Goal: Task Accomplishment & Management: Use online tool/utility

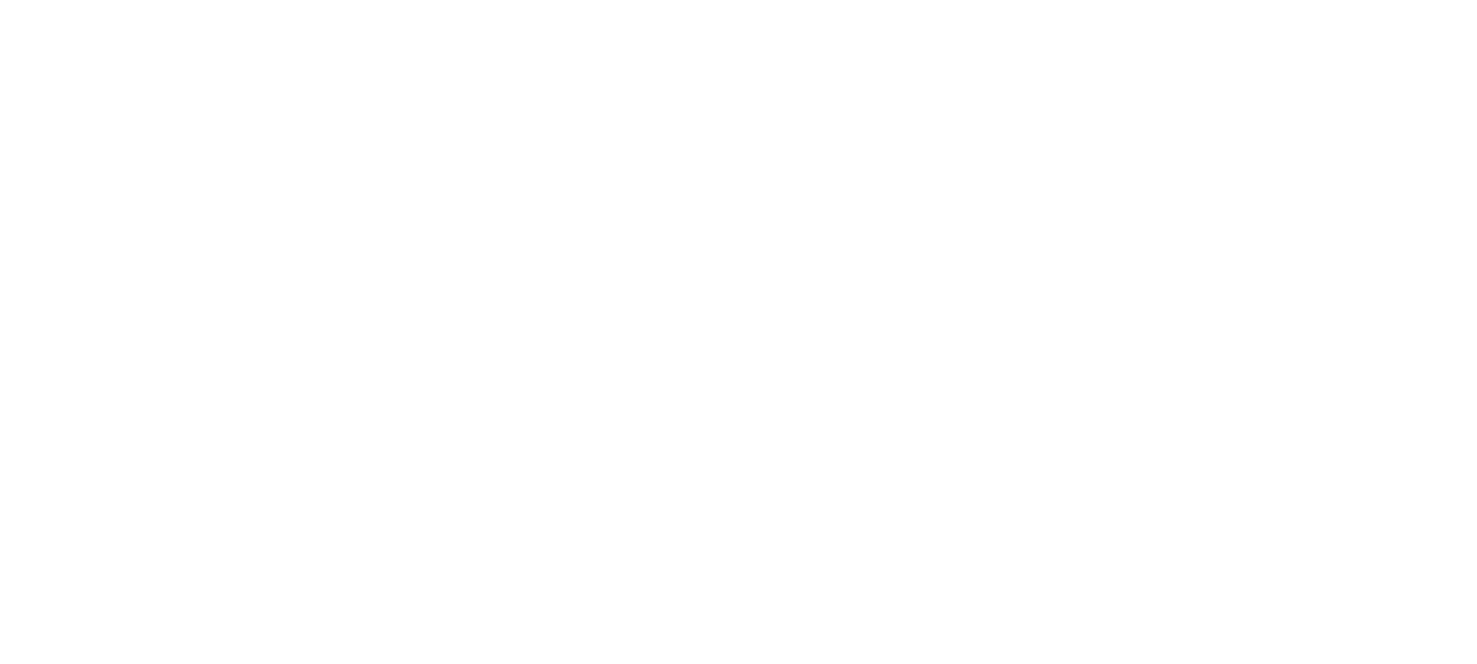
select select "*"
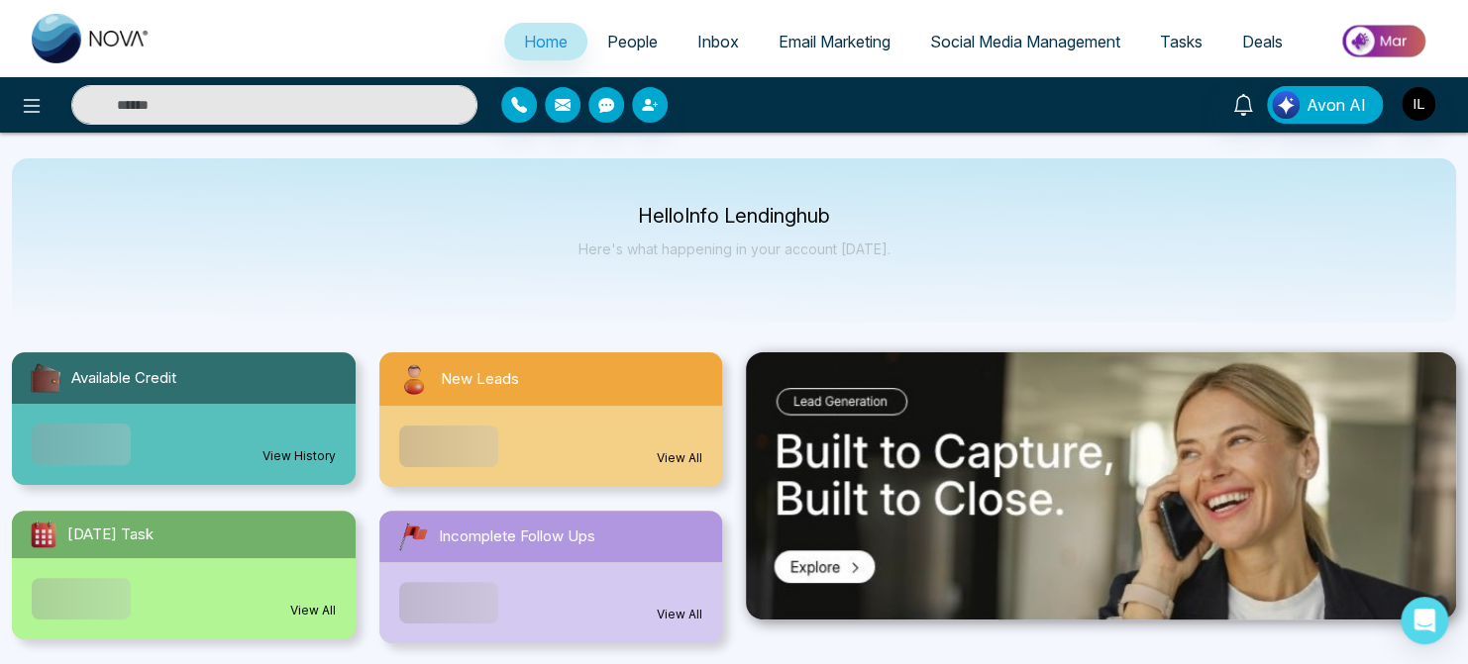
click at [855, 51] on link "Email Marketing" at bounding box center [835, 42] width 152 height 38
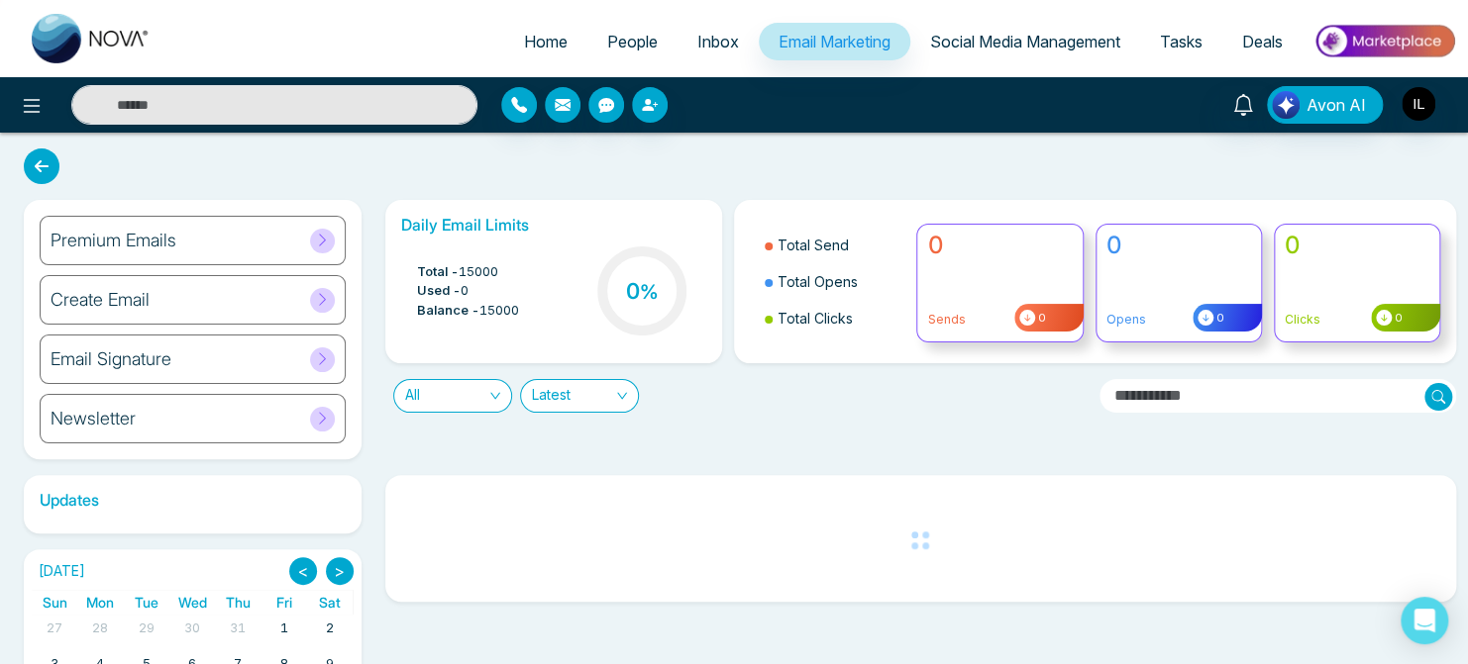
click at [376, 492] on div at bounding box center [914, 651] width 1083 height 353
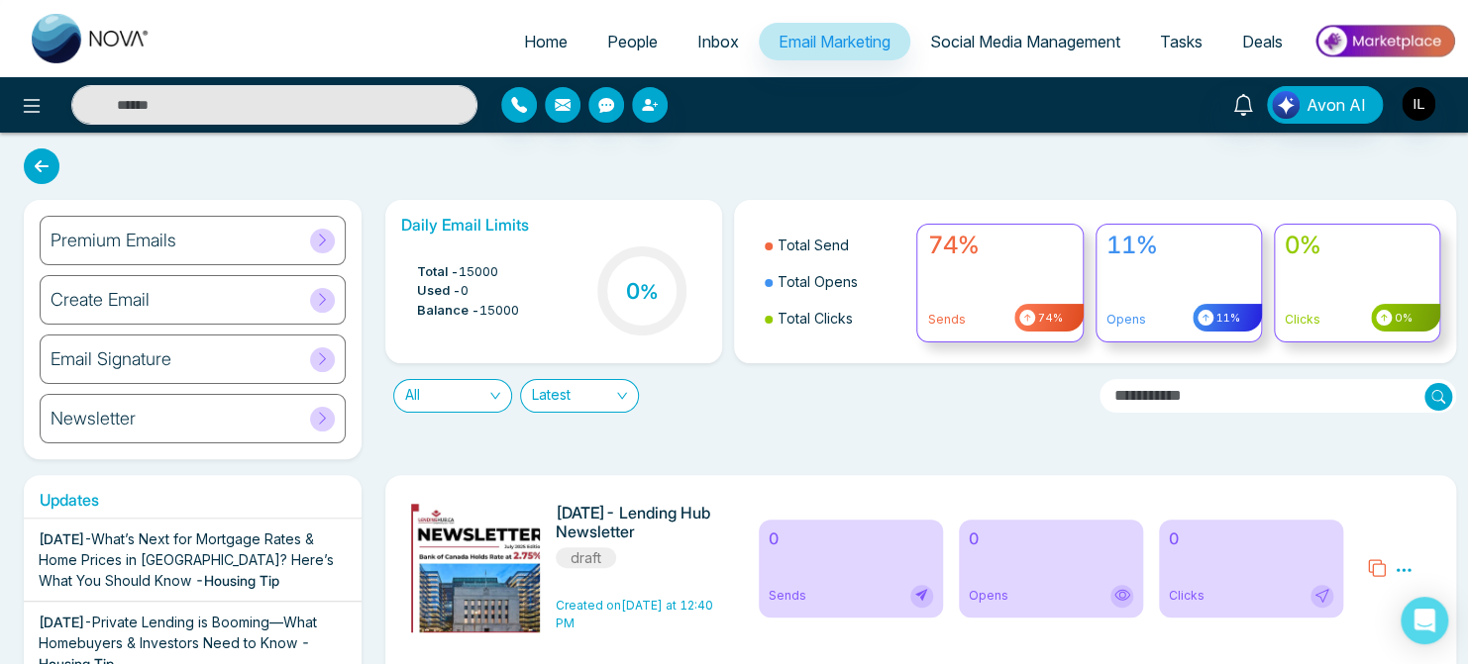
click at [524, 44] on span "Home" at bounding box center [546, 42] width 44 height 20
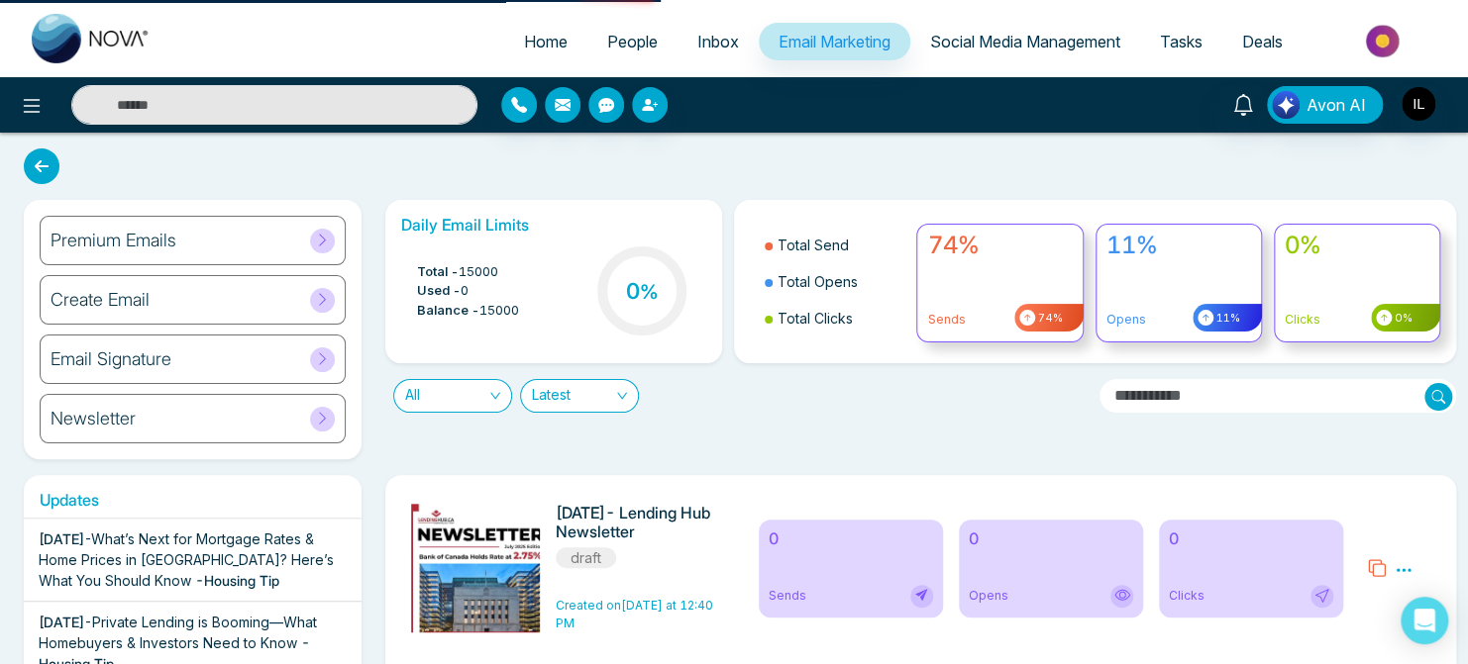
select select "*"
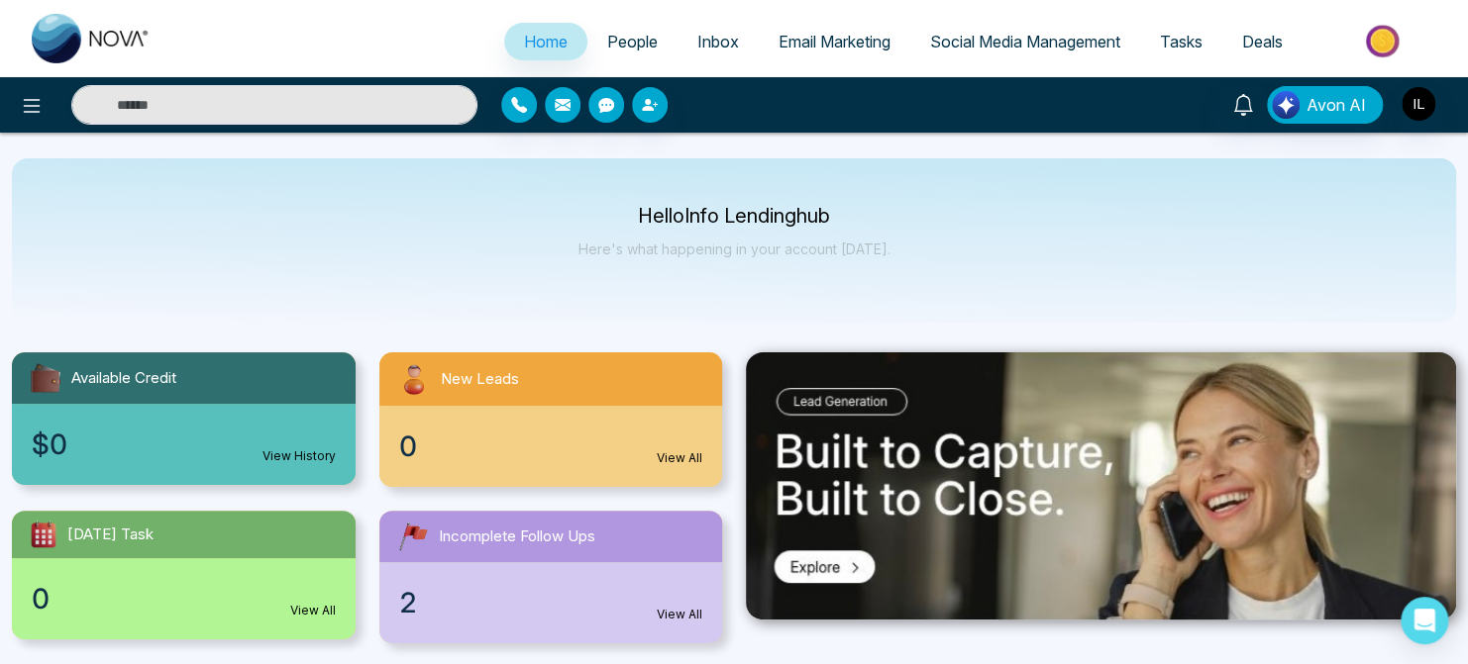
click at [630, 39] on span "People" at bounding box center [632, 42] width 51 height 20
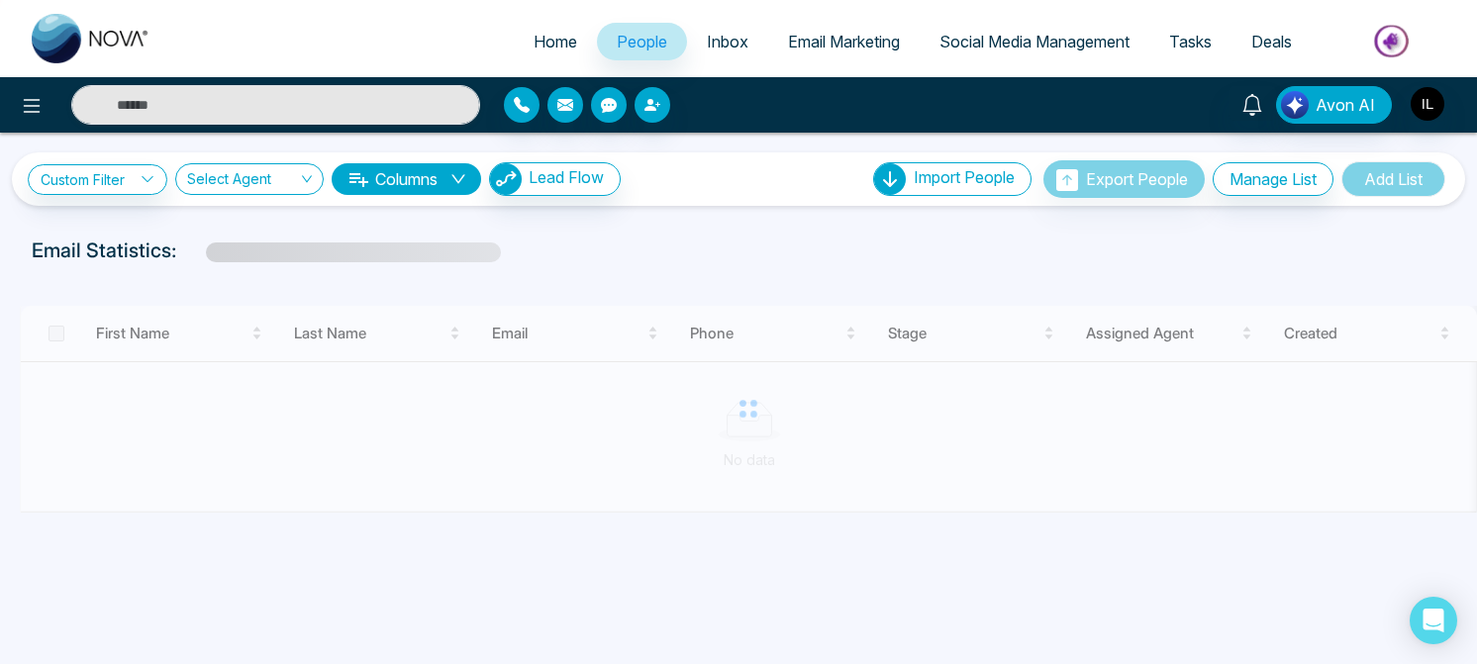
click at [831, 51] on link "Email Marketing" at bounding box center [844, 42] width 152 height 38
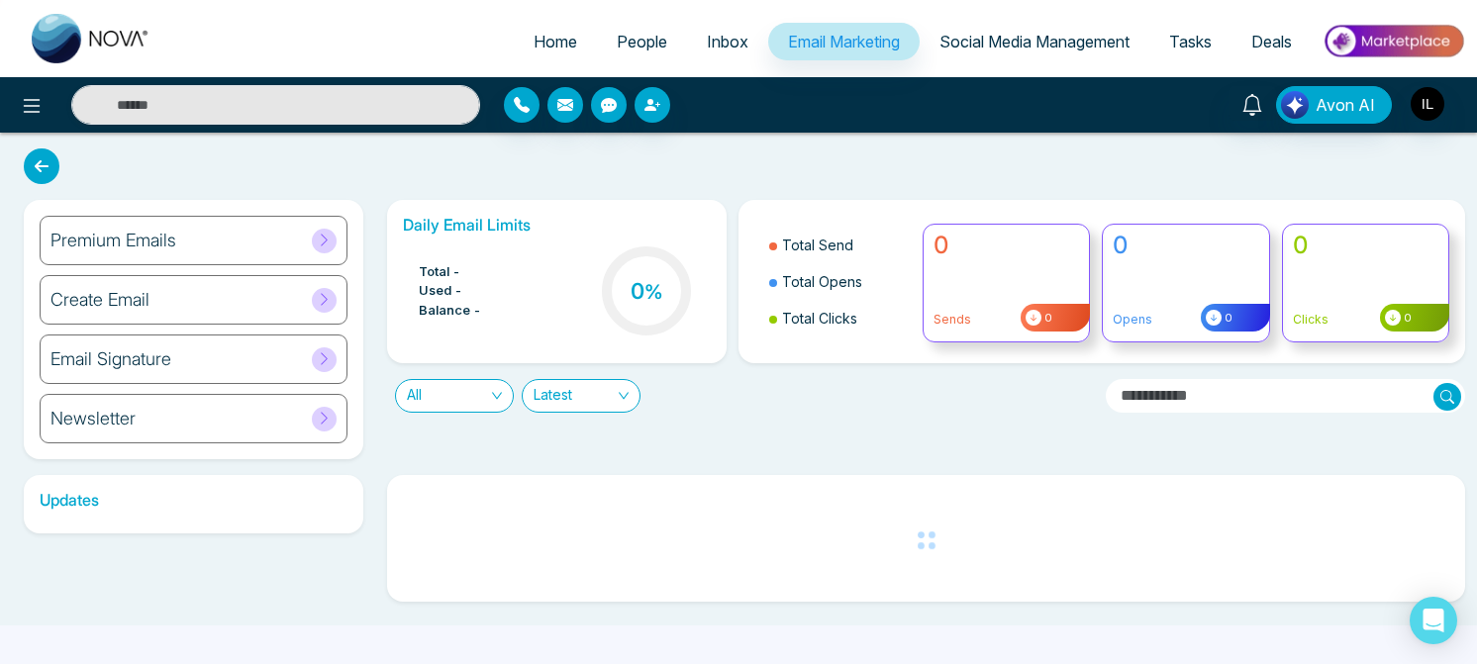
click at [1029, 48] on span "Social Media Management" at bounding box center [1035, 42] width 190 height 20
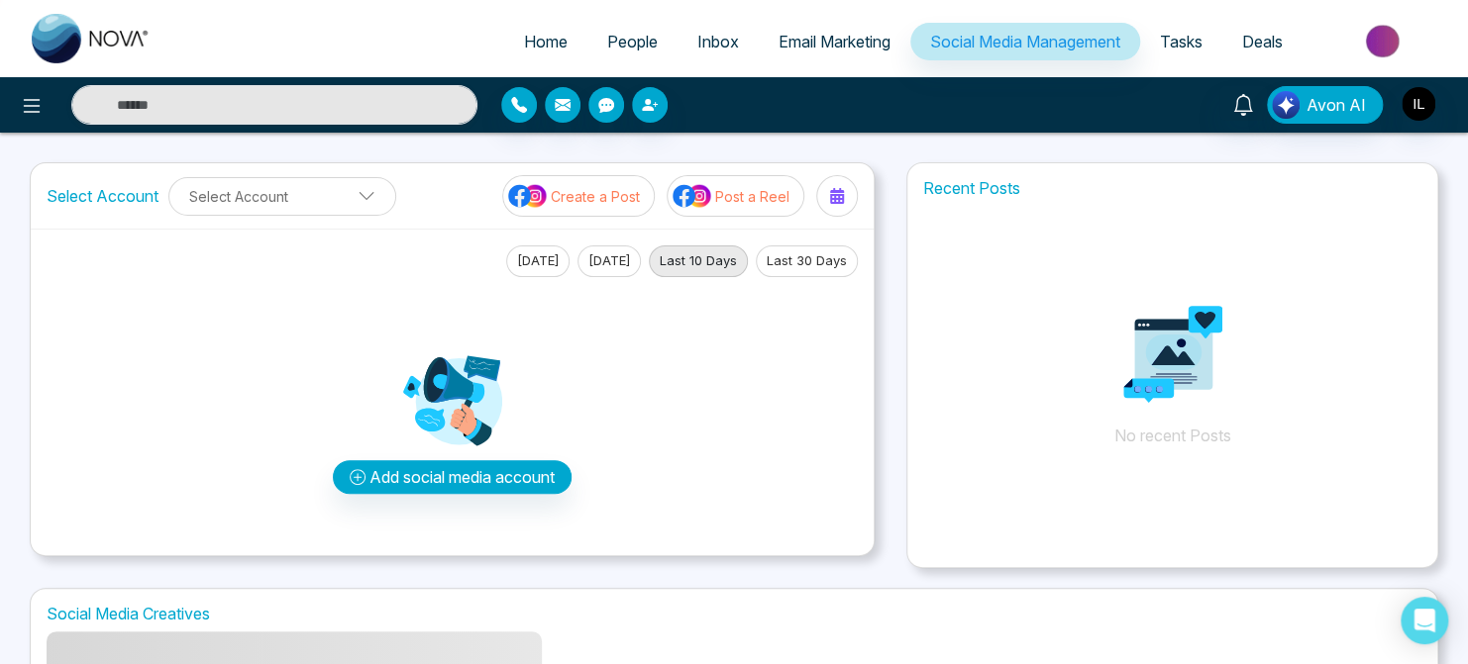
click at [888, 271] on div "Select Account Select Account Create a Post Post a Reel [DATE] [DATE] Last 10 D…" at bounding box center [734, 365] width 1408 height 406
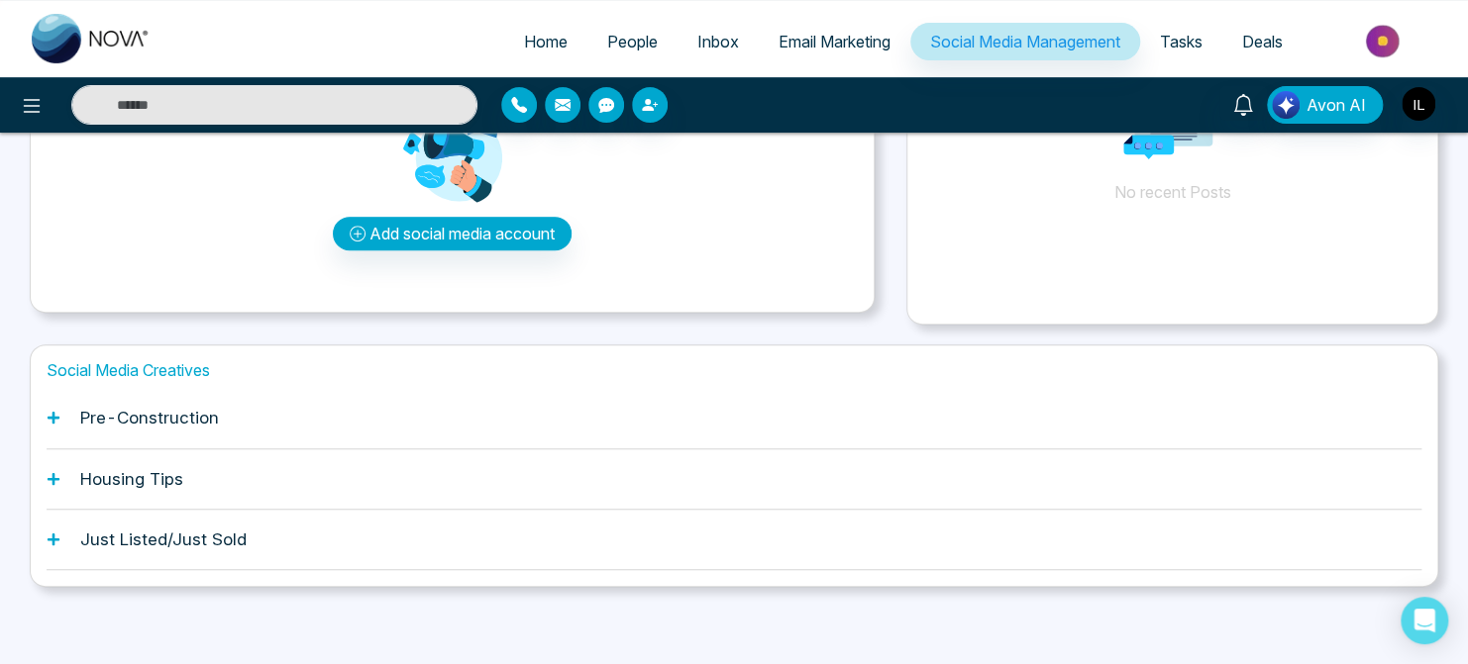
scroll to position [245, 0]
click at [47, 413] on icon at bounding box center [54, 417] width 14 height 14
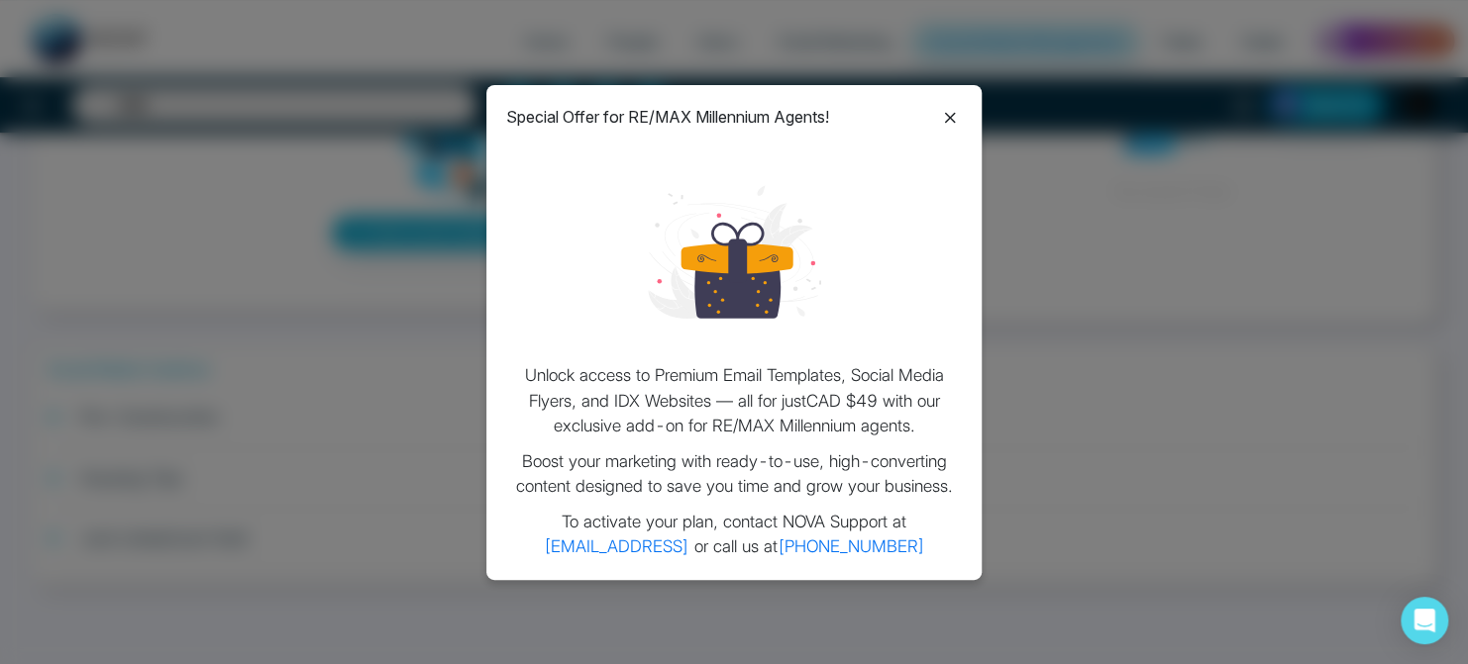
click at [954, 112] on icon at bounding box center [950, 118] width 24 height 24
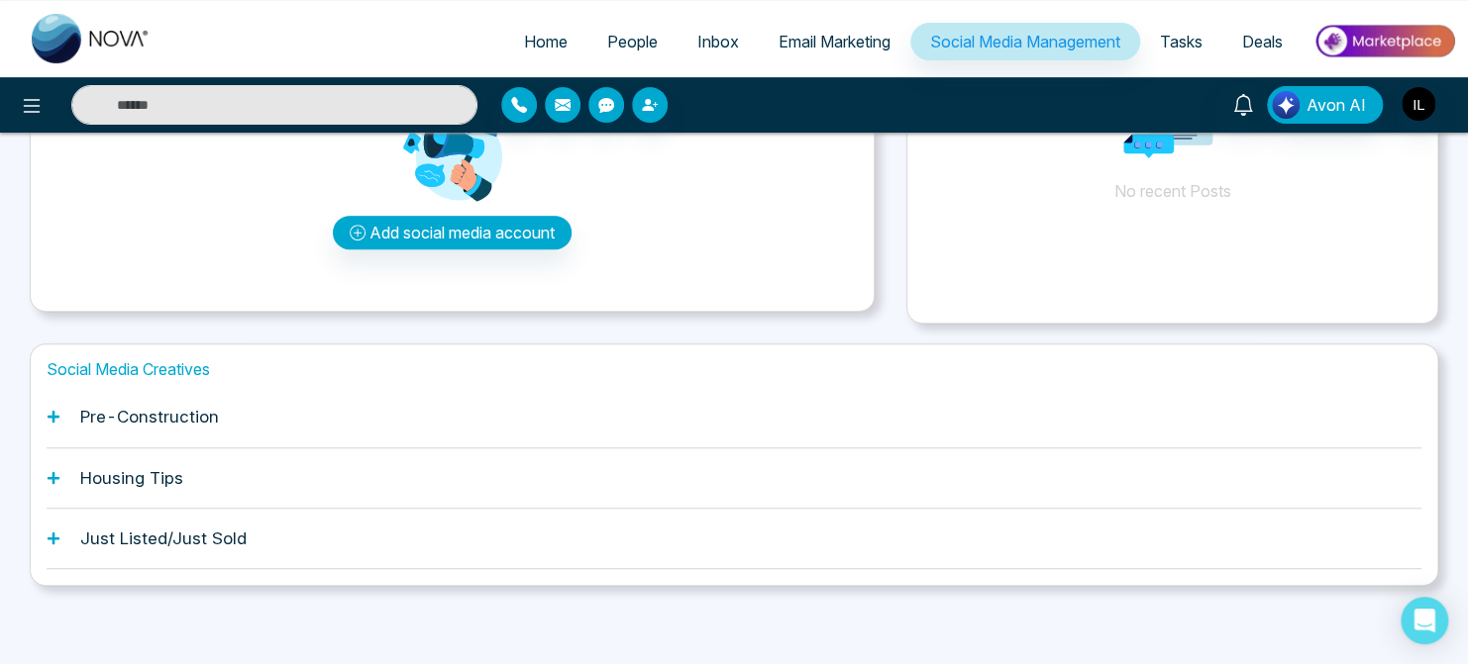
click at [177, 418] on h1 "Pre-Construction" at bounding box center [149, 417] width 139 height 20
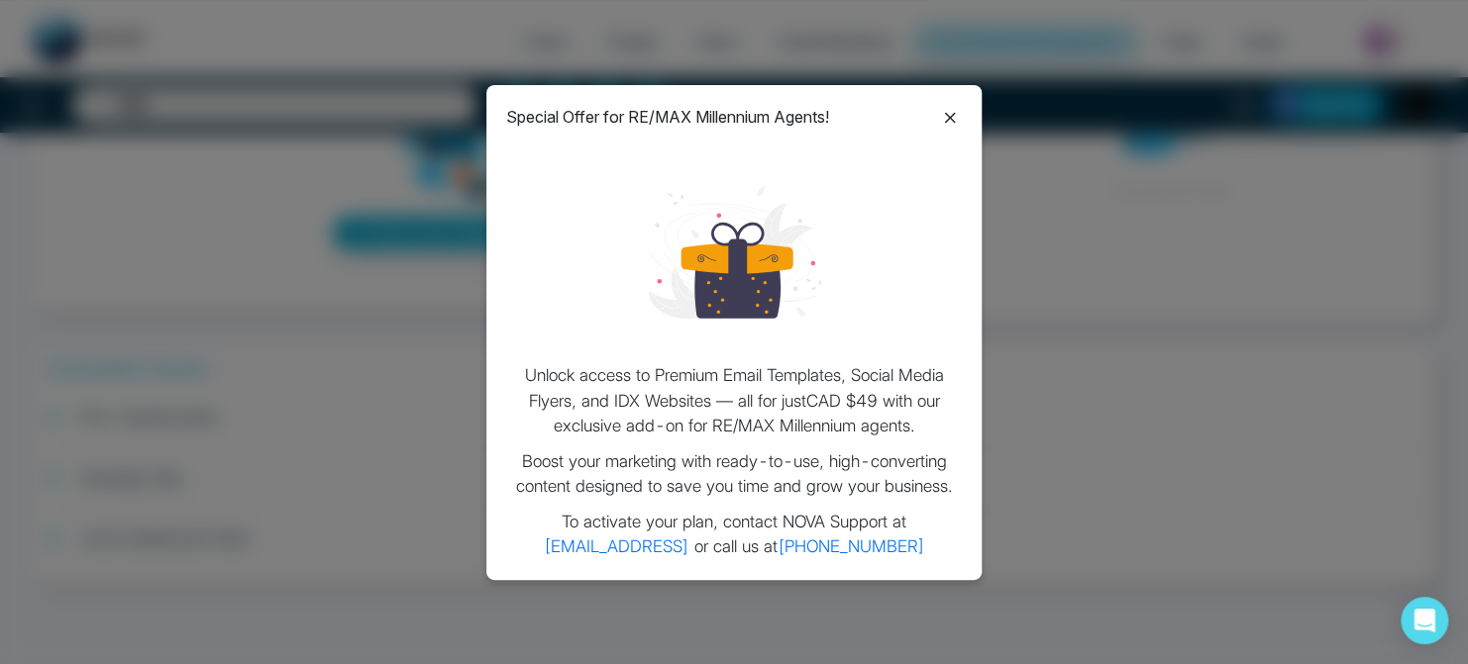
click at [950, 119] on icon at bounding box center [950, 118] width 24 height 24
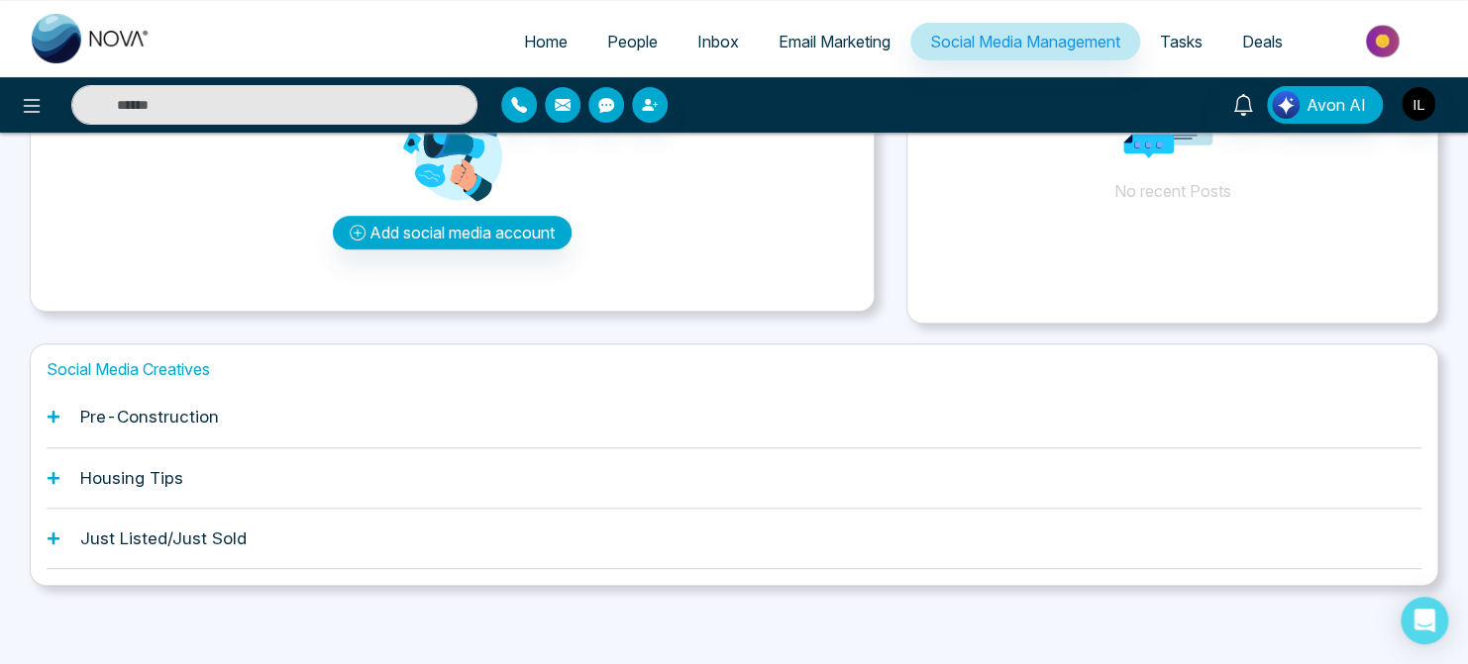
click at [153, 473] on h1 "Housing Tips" at bounding box center [131, 478] width 103 height 20
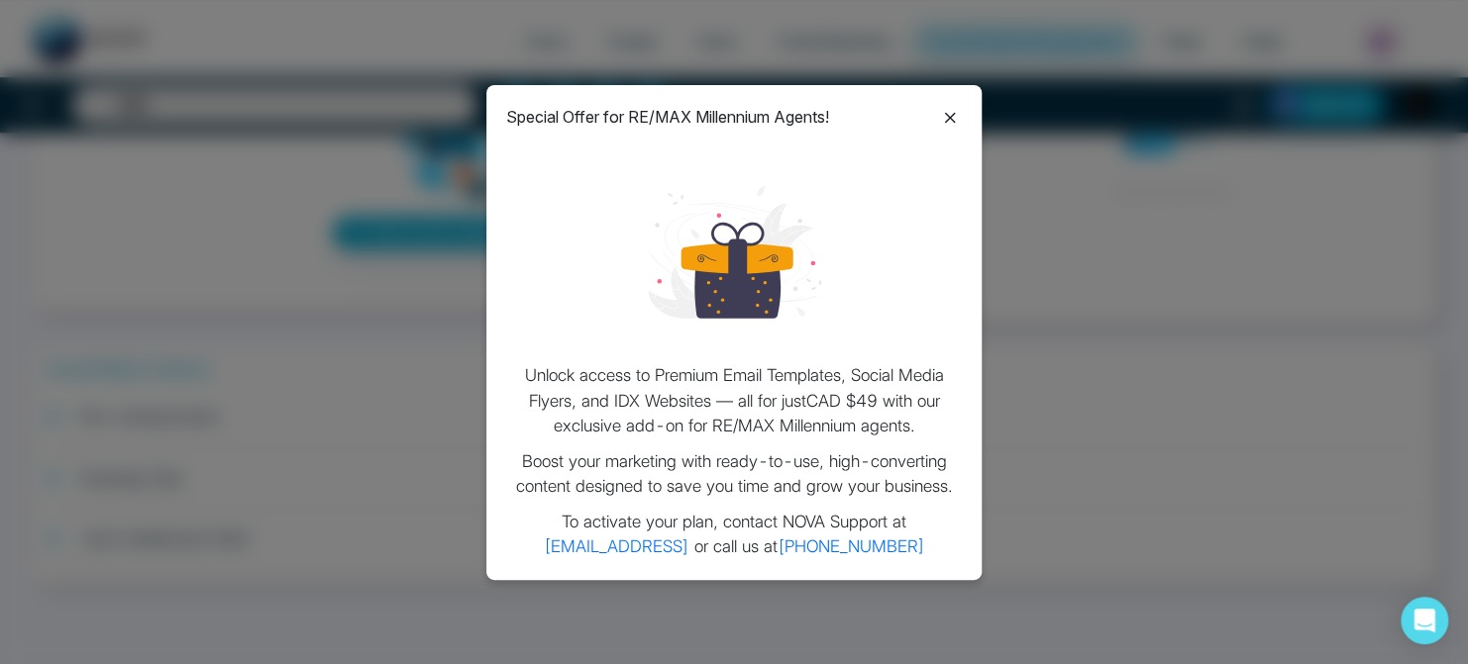
click at [948, 129] on icon at bounding box center [950, 118] width 24 height 24
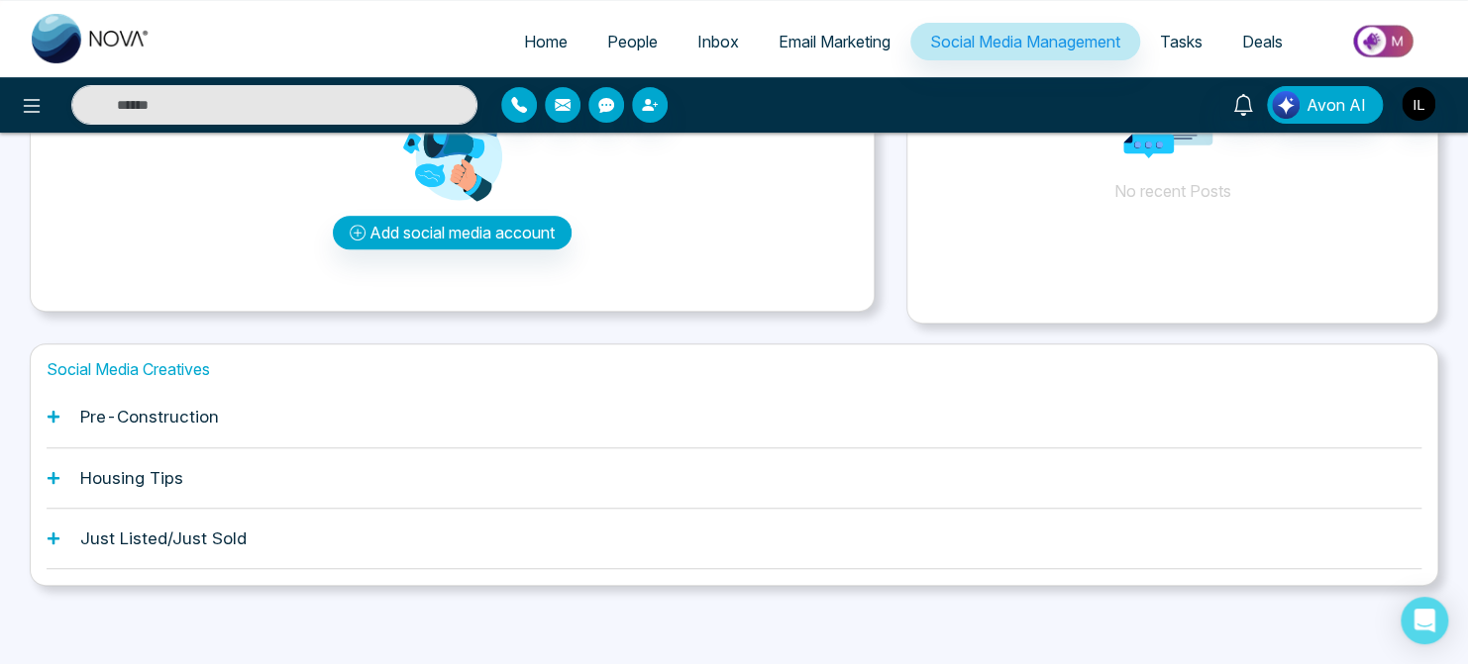
scroll to position [0, 0]
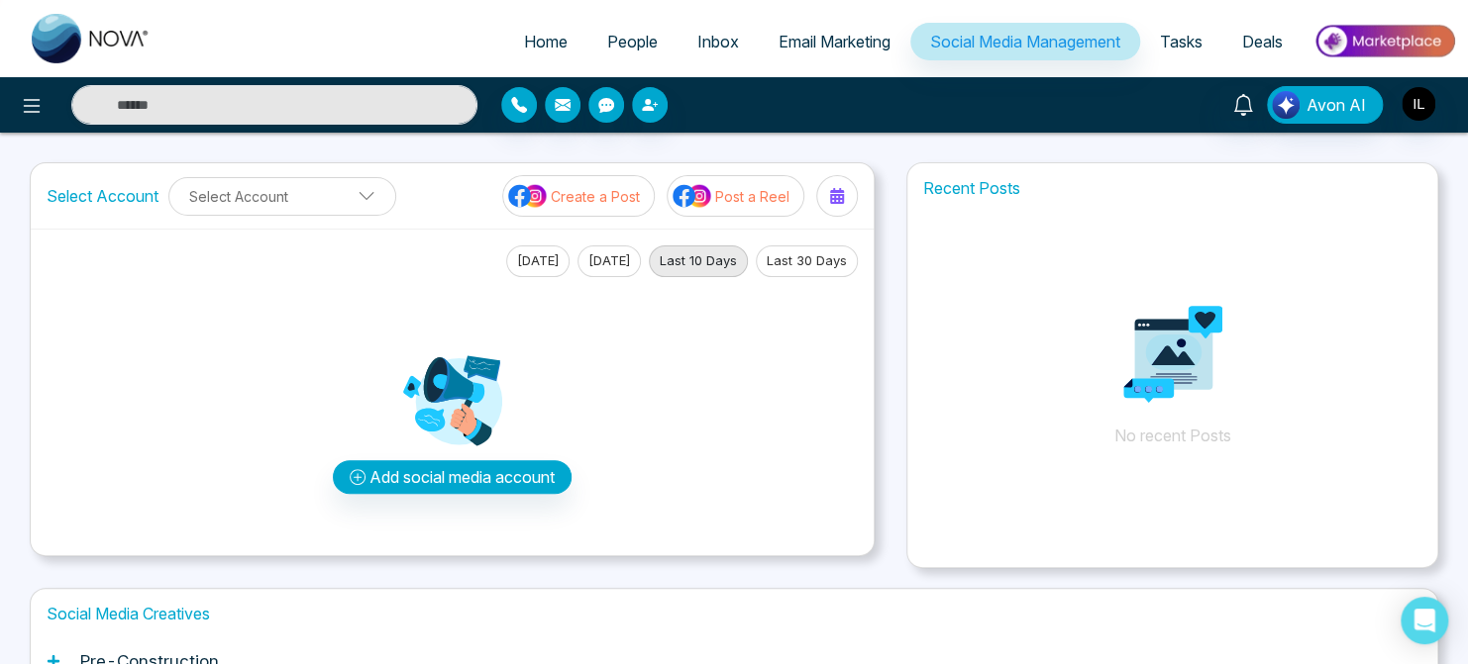
click at [824, 47] on span "Email Marketing" at bounding box center [834, 42] width 112 height 20
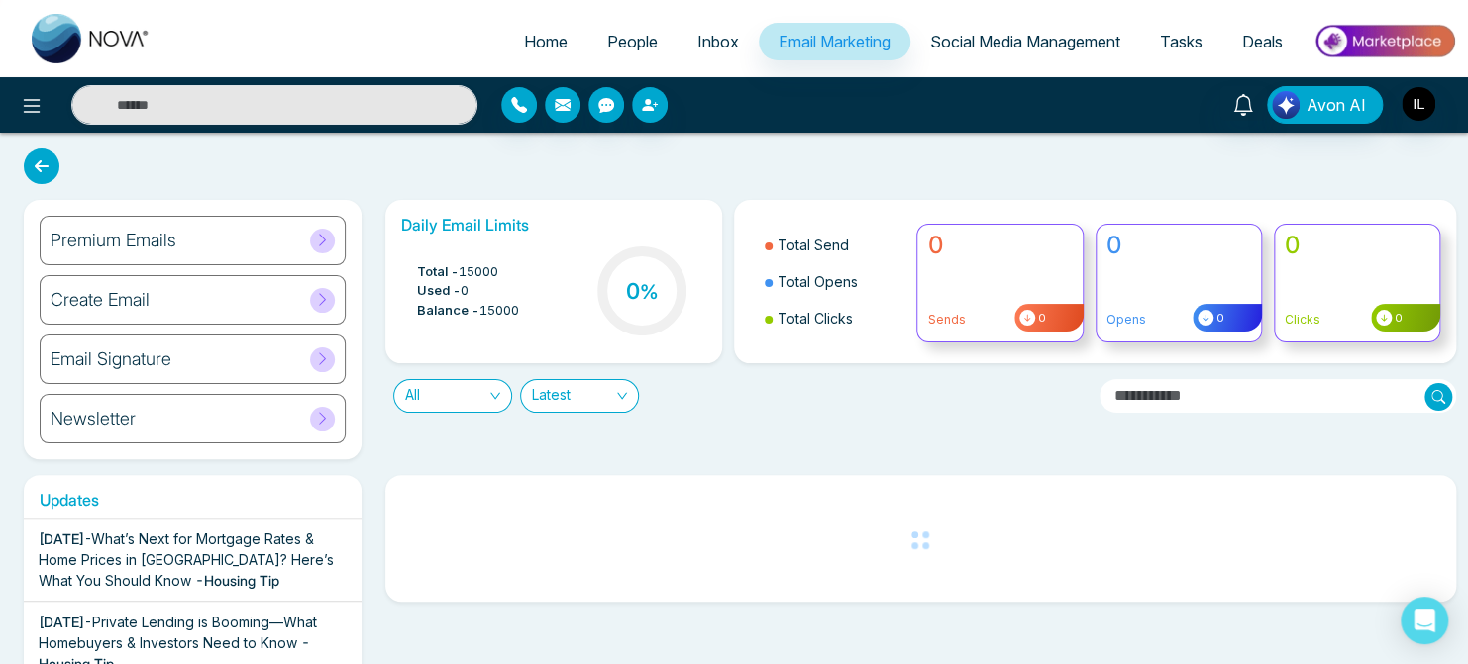
scroll to position [4, 0]
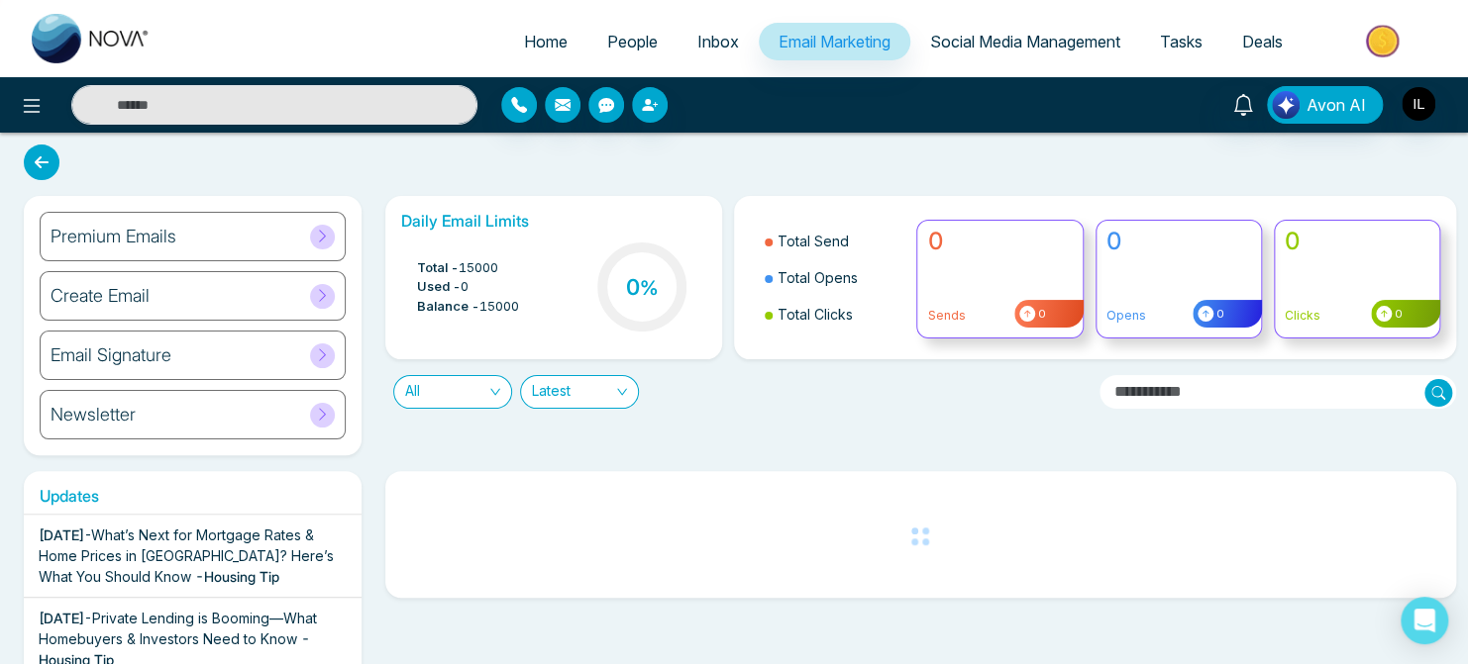
click at [318, 239] on icon at bounding box center [322, 236] width 15 height 15
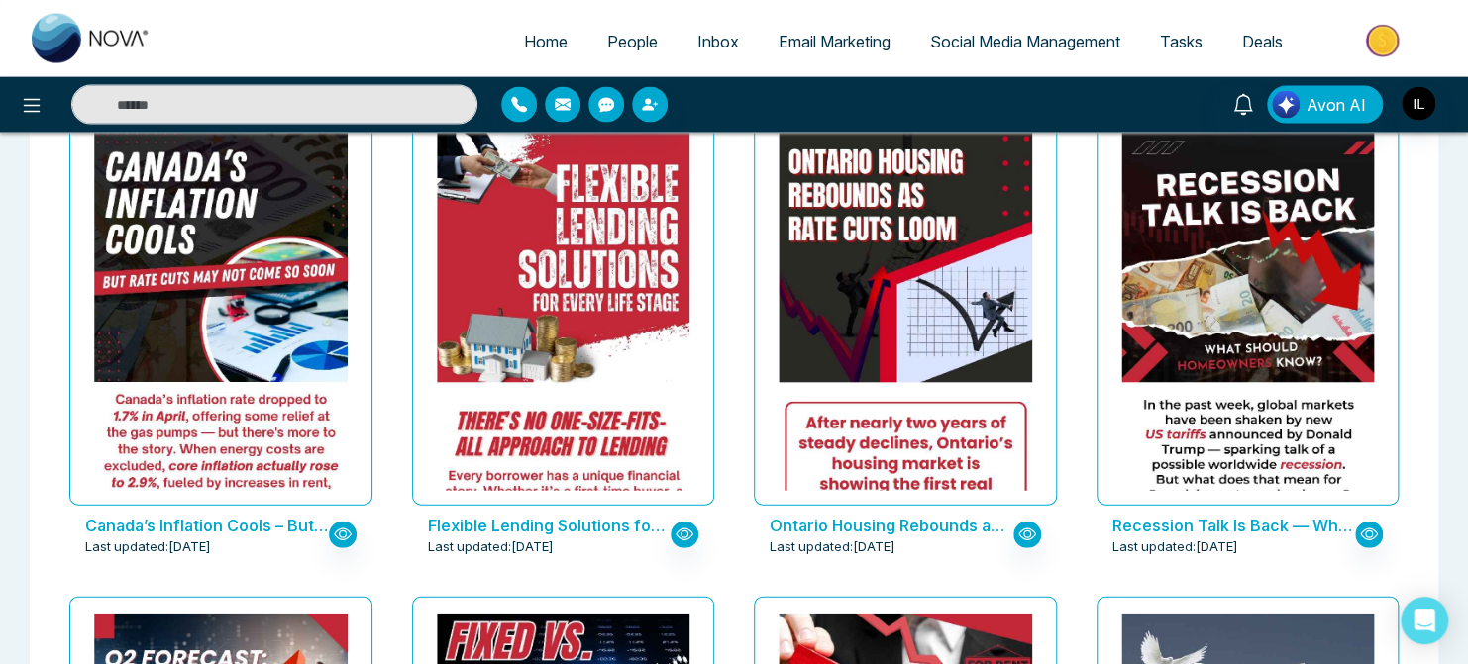
scroll to position [2087, 0]
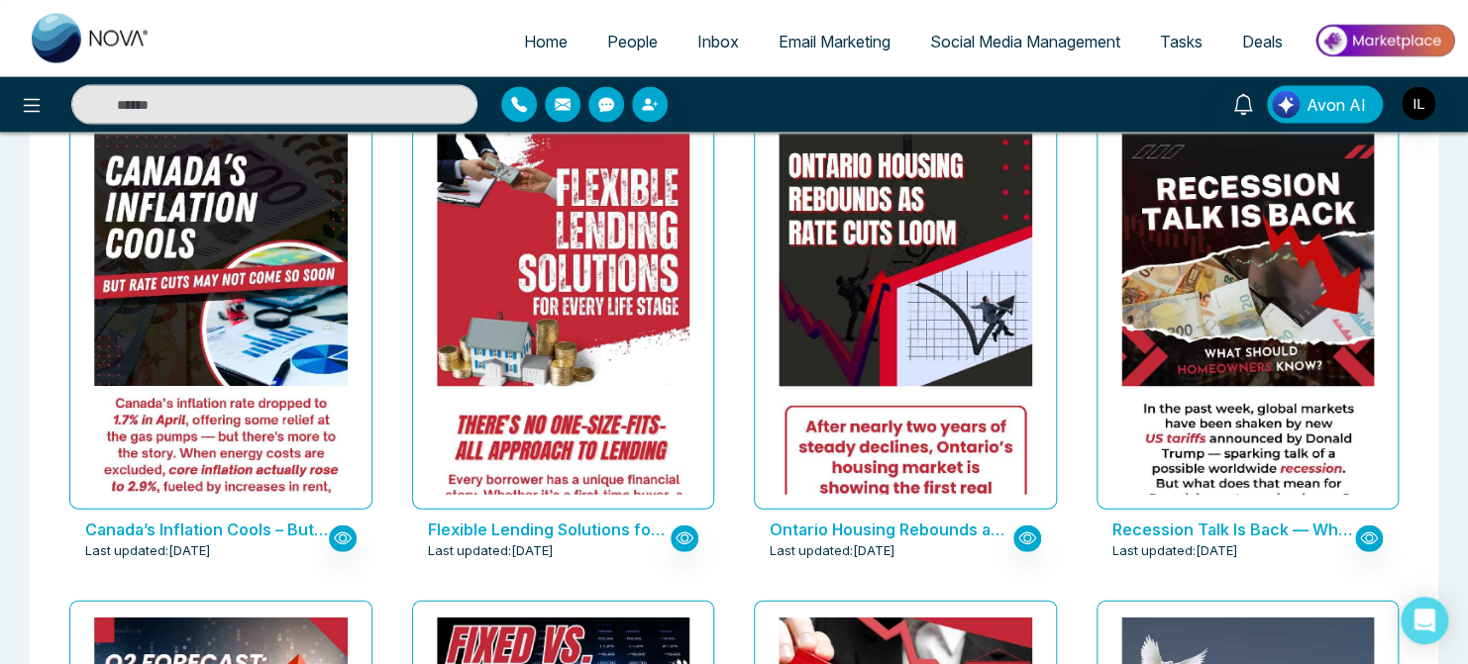
click at [18, 361] on div "Blank Start from scratch Mortgage Renewals Ahead: What [DEMOGRAPHIC_DATA] Homeo…" at bounding box center [734, 108] width 1468 height 3933
click at [12, 484] on div "Blank Start from scratch Mortgage Renewals Ahead: What [DEMOGRAPHIC_DATA] Homeo…" at bounding box center [734, 108] width 1468 height 3933
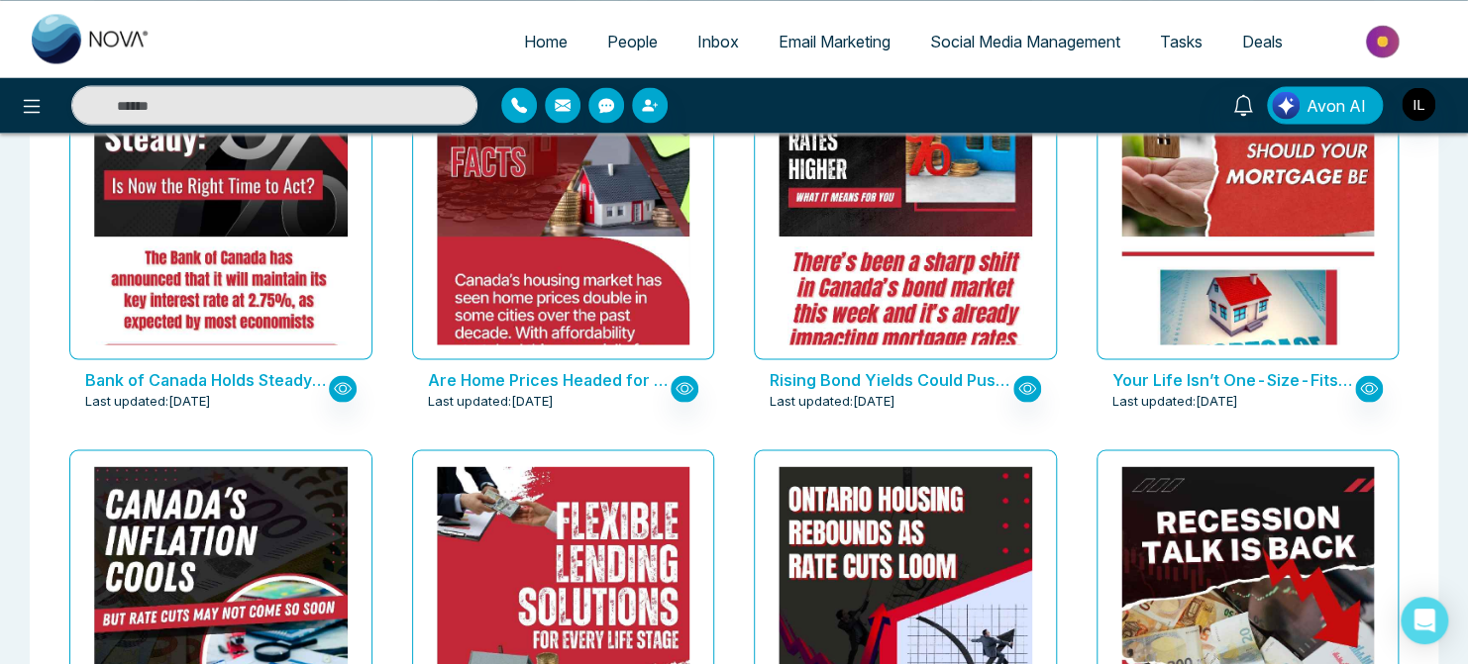
scroll to position [1718, 0]
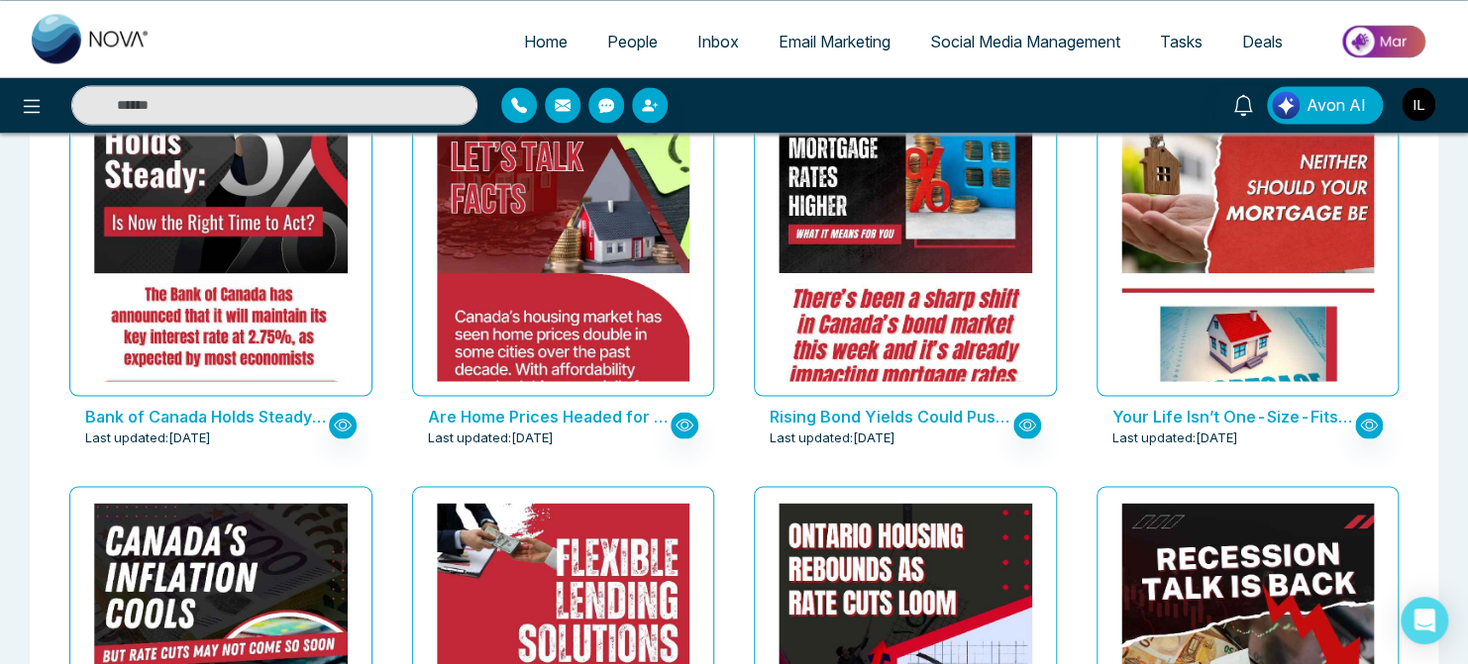
click at [1419, 102] on img "button" at bounding box center [1418, 104] width 34 height 34
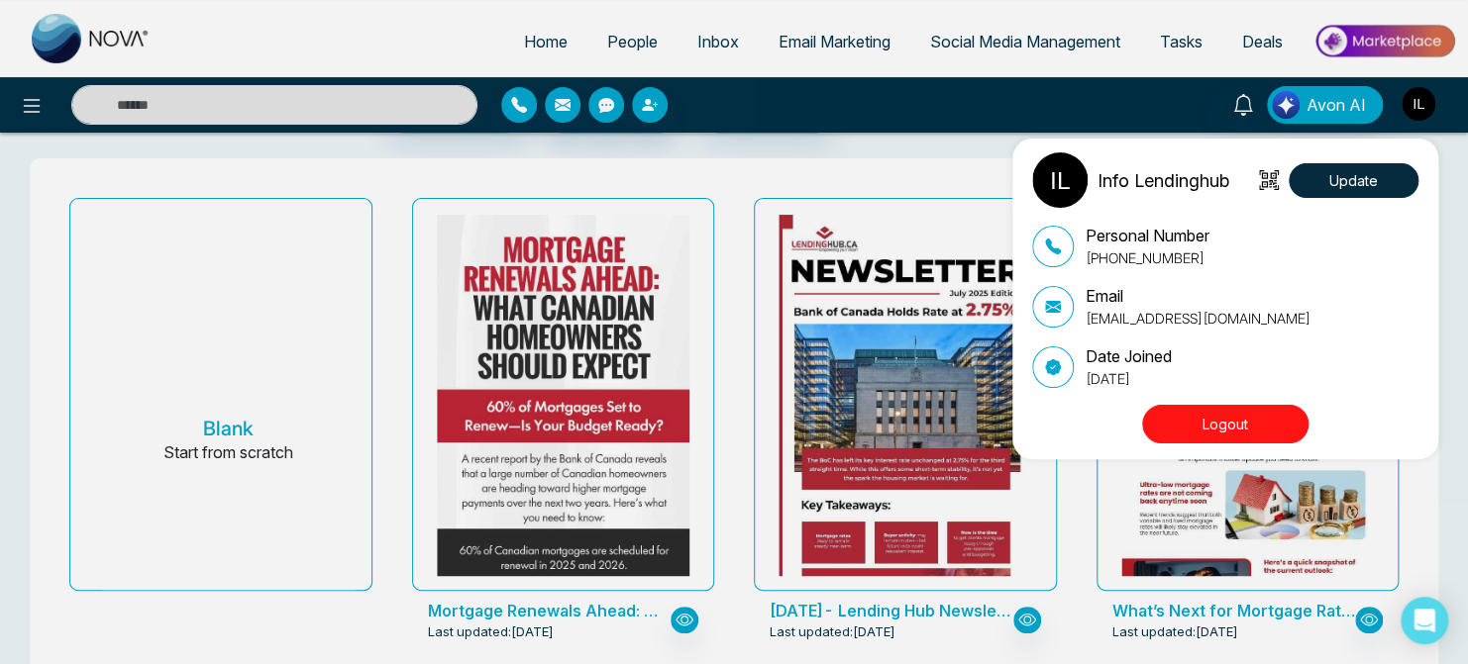
scroll to position [0, 0]
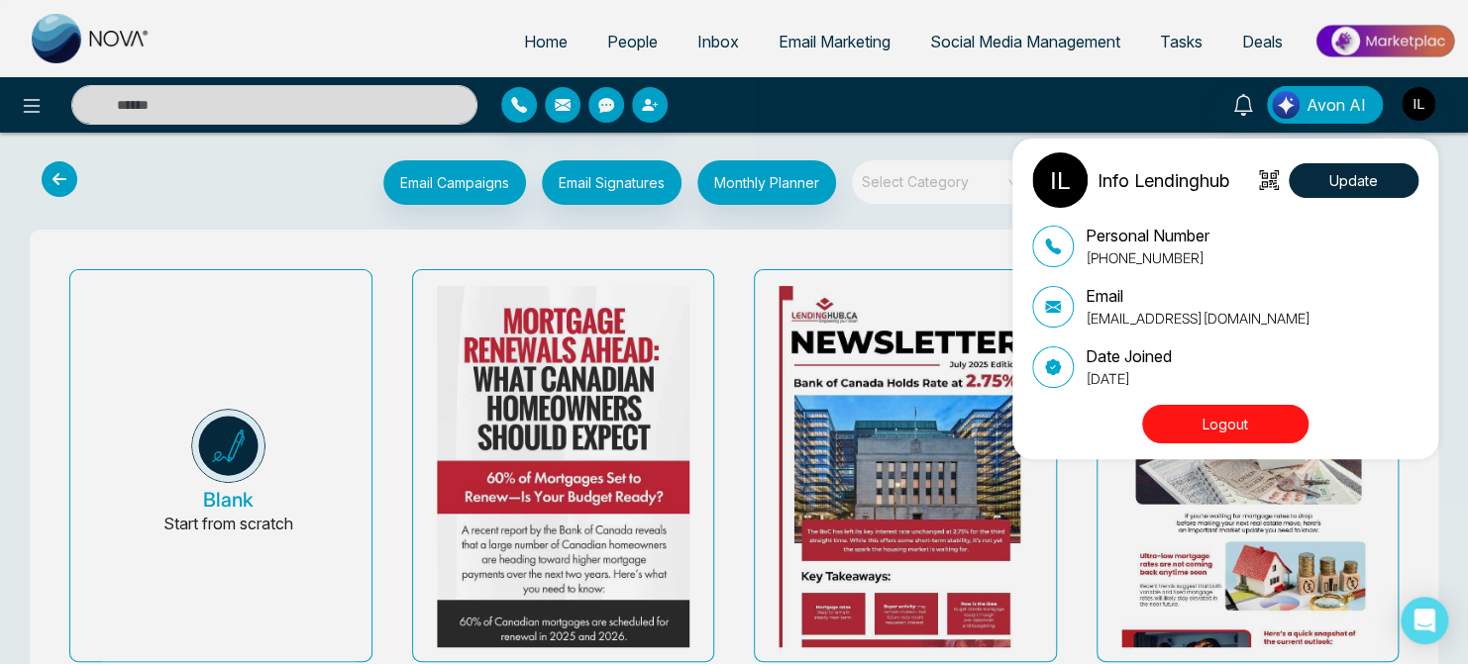
click at [733, 399] on div "Info Lendinghub Update Personal Number [PHONE_NUMBER] Email [EMAIL_ADDRESS][DOM…" at bounding box center [734, 332] width 1468 height 664
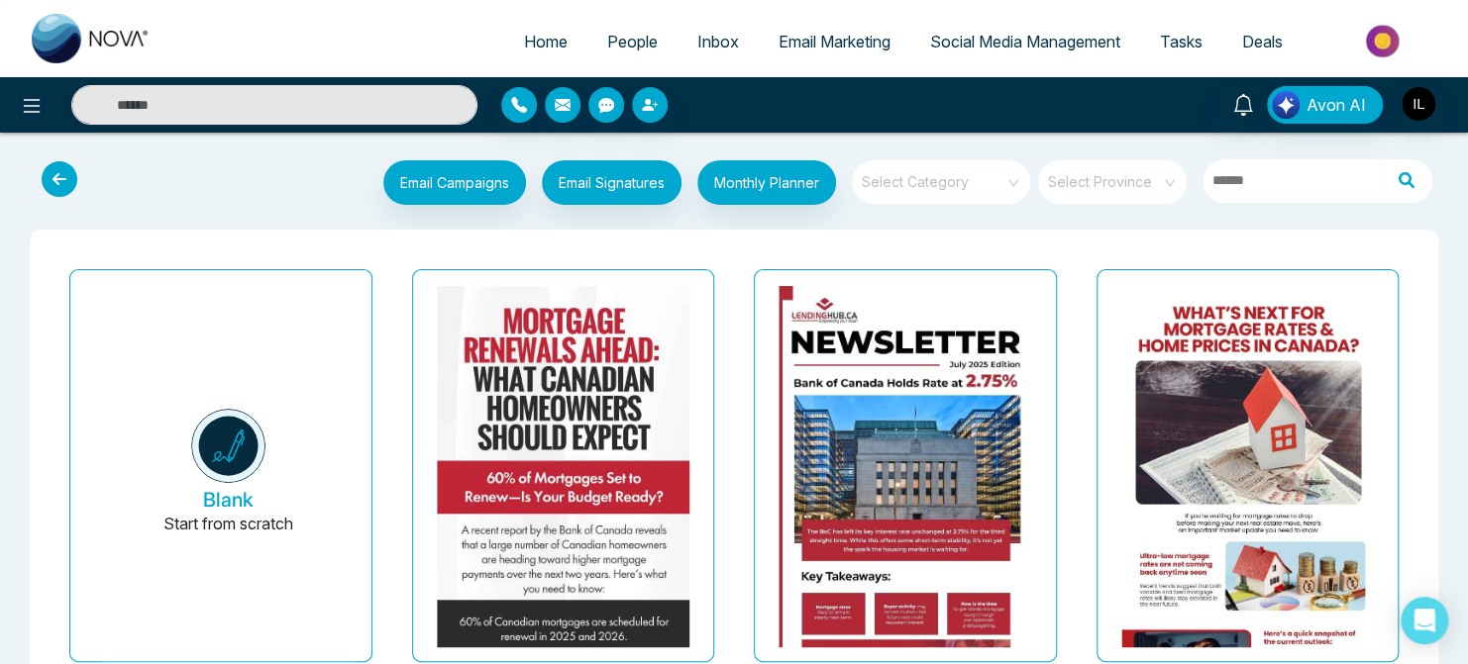
click at [740, 381] on div "[DATE]- Lending Hub Newsletter Last updated: [DATE]" at bounding box center [905, 503] width 343 height 484
click at [807, 46] on span "Email Marketing" at bounding box center [834, 42] width 112 height 20
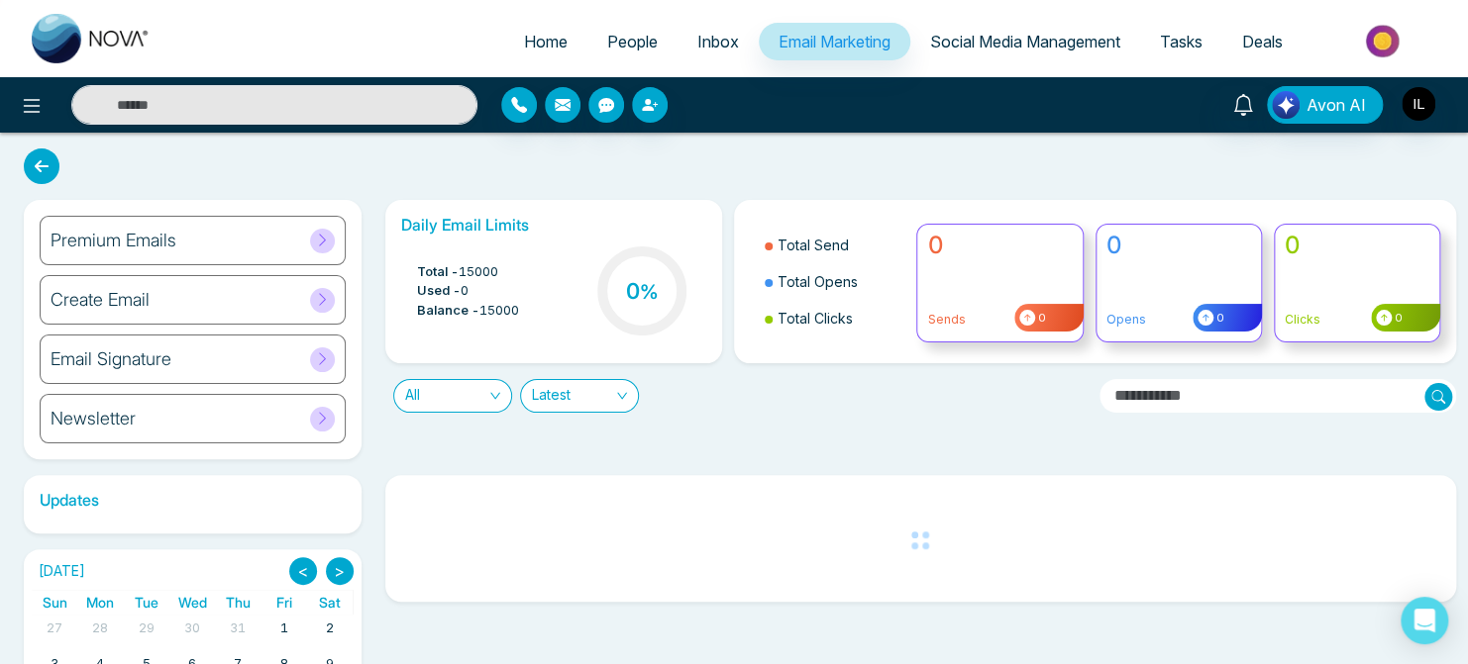
click at [325, 239] on icon at bounding box center [322, 240] width 15 height 15
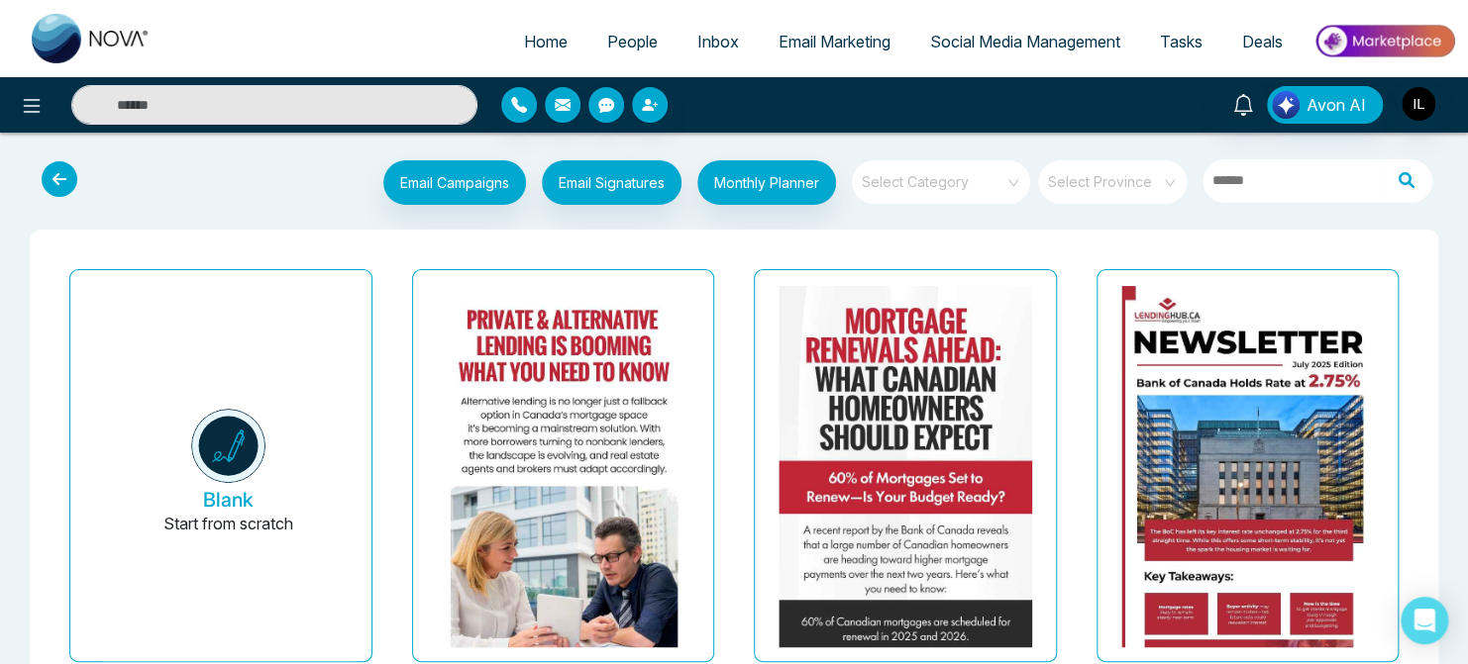
click at [47, 40] on img at bounding box center [91, 39] width 119 height 50
select select "*"
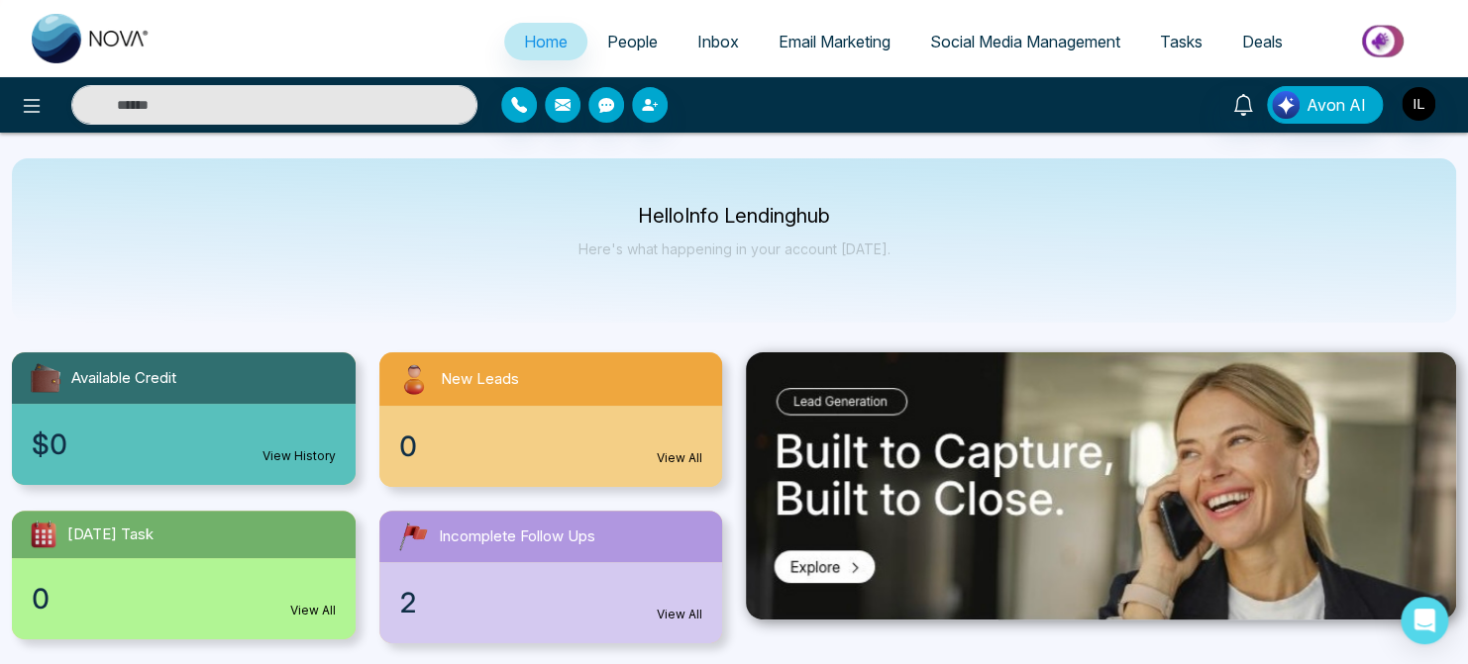
click at [828, 46] on span "Email Marketing" at bounding box center [834, 42] width 112 height 20
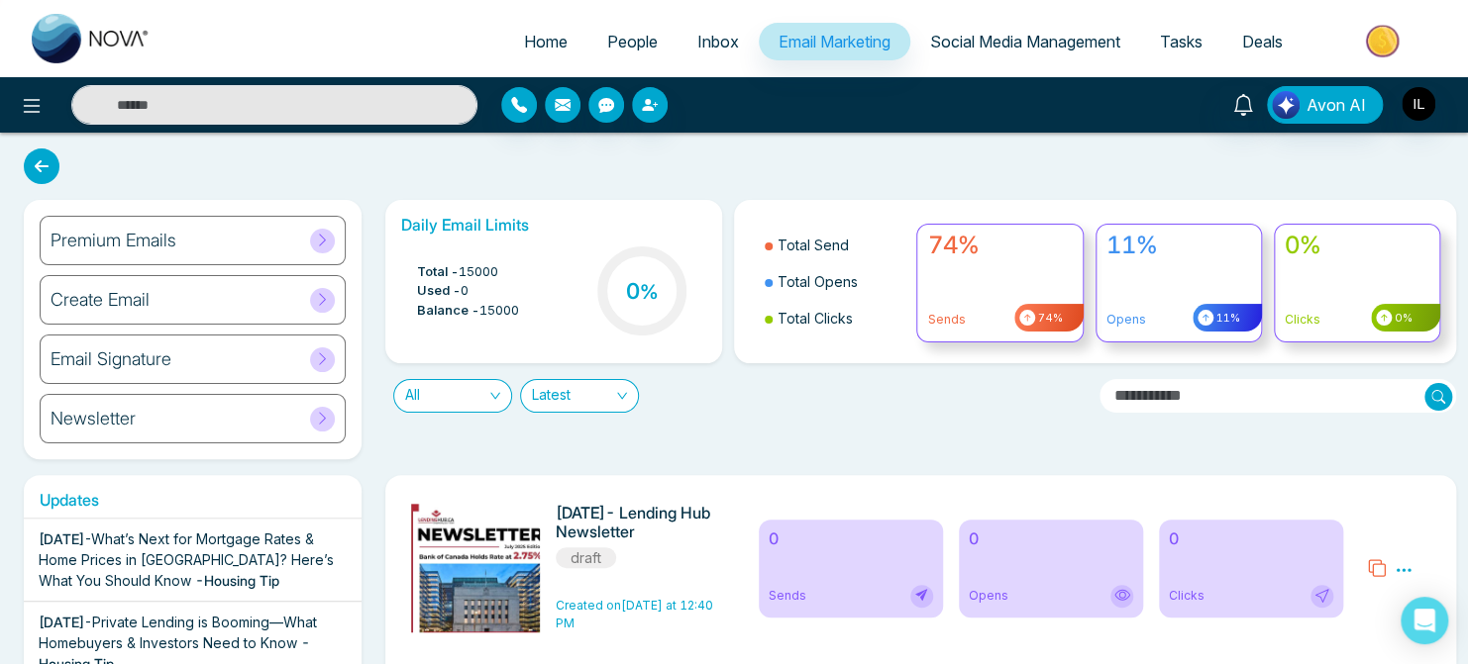
click at [324, 244] on icon at bounding box center [322, 240] width 15 height 15
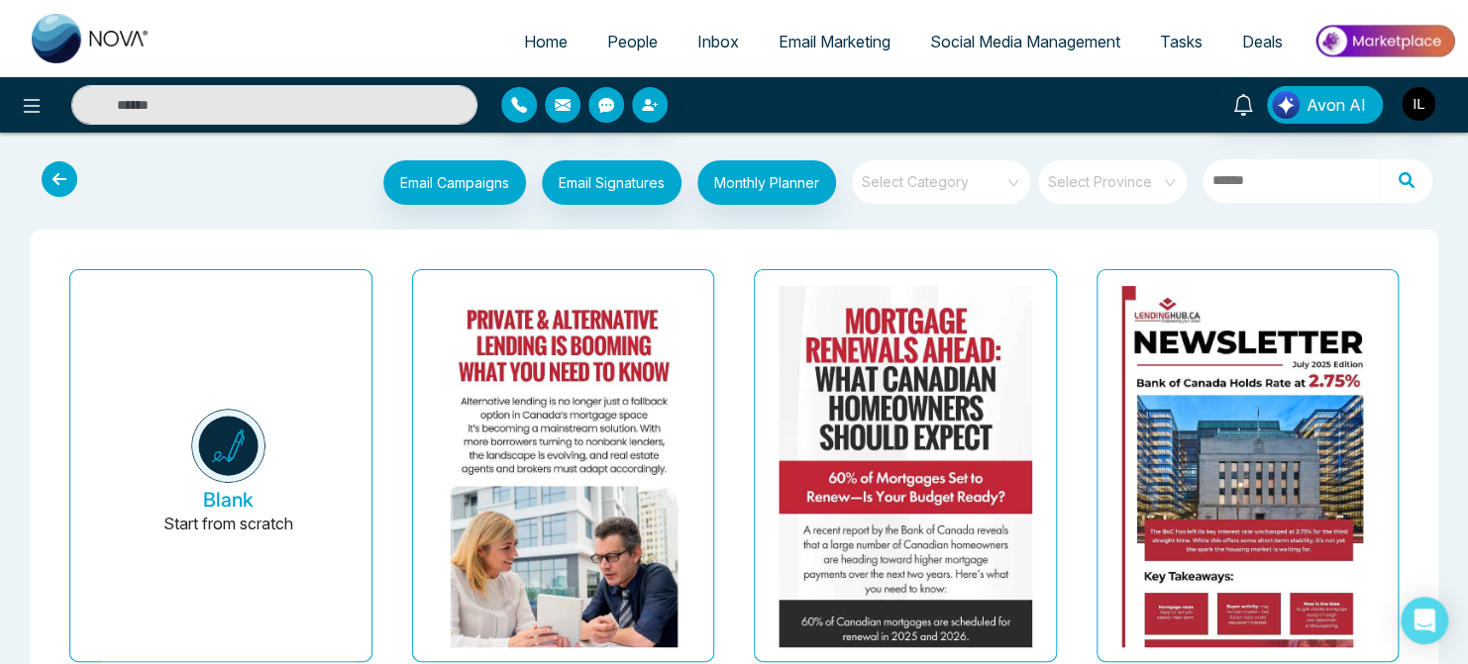
click at [1010, 188] on div "Select Category" at bounding box center [941, 182] width 178 height 44
click at [1154, 192] on span at bounding box center [1105, 182] width 113 height 44
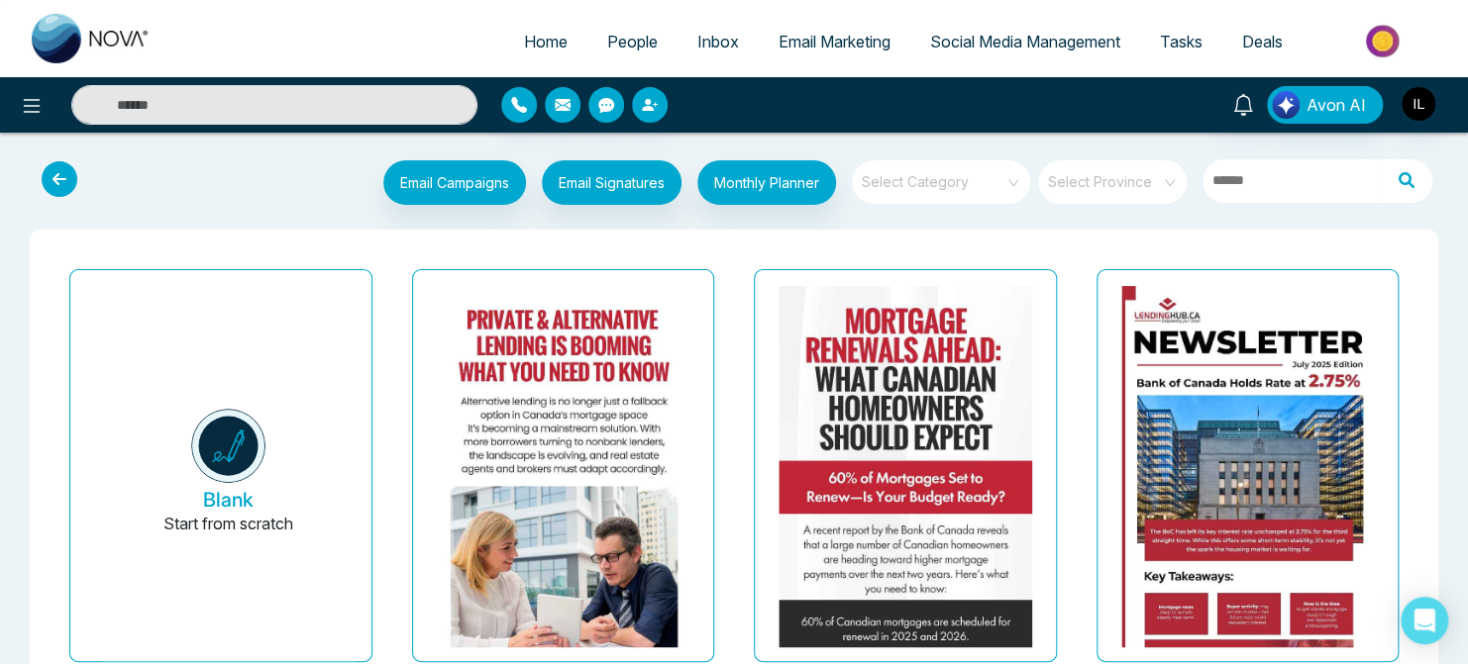
click at [1002, 191] on span at bounding box center [934, 182] width 143 height 44
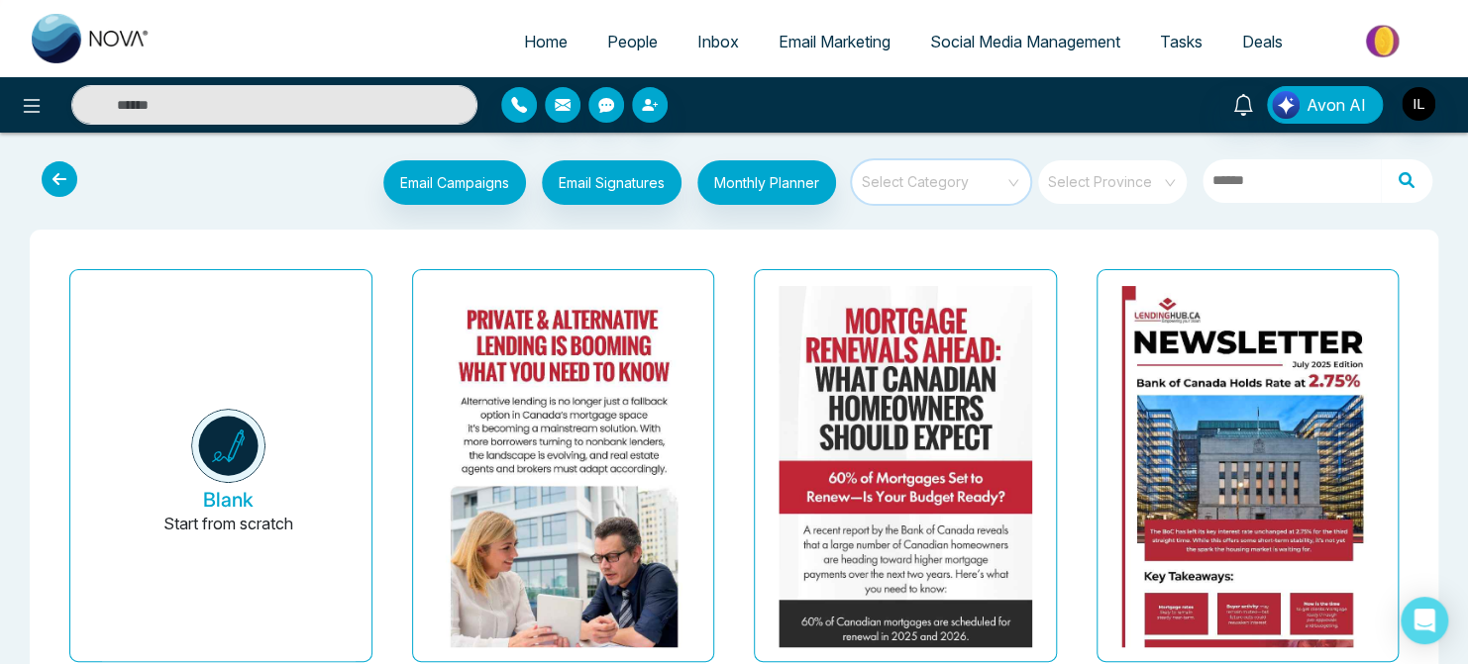
click at [998, 185] on input "search" at bounding box center [934, 175] width 143 height 30
click at [918, 263] on div "My Templates" at bounding box center [940, 260] width 178 height 32
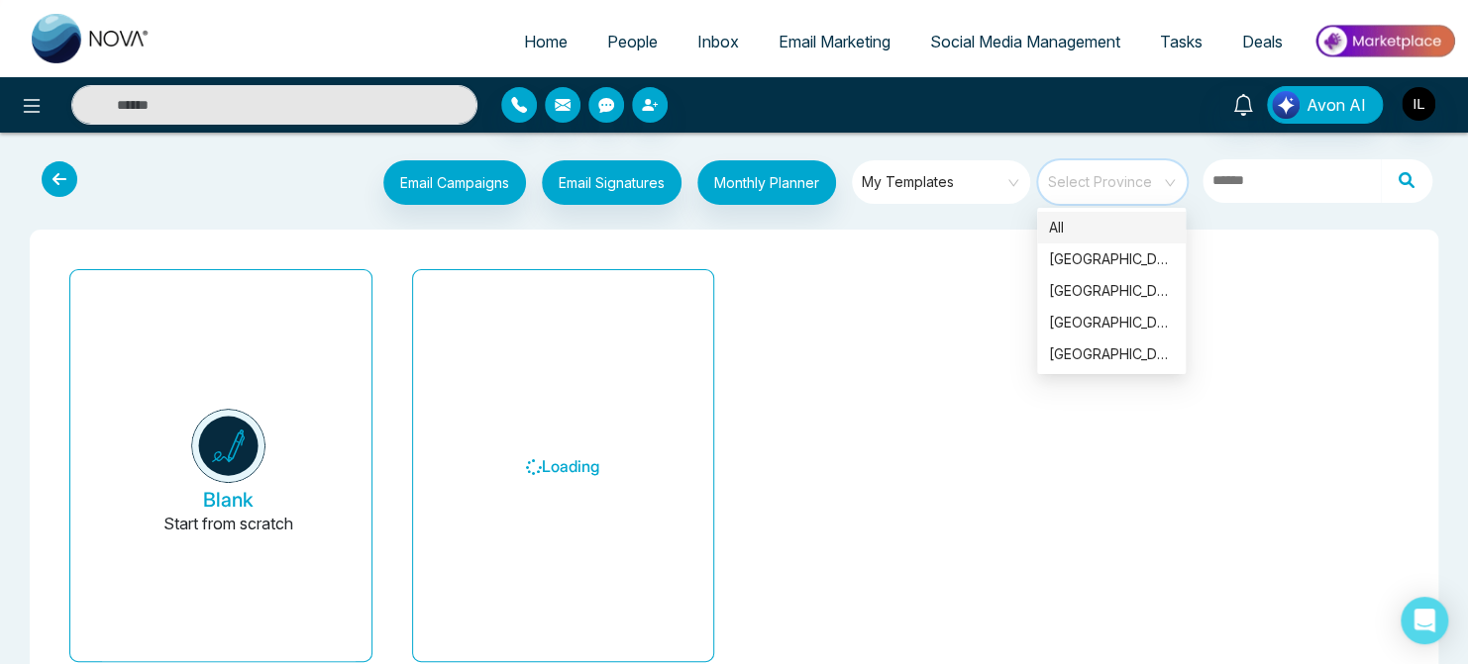
click at [1151, 185] on input "search" at bounding box center [1105, 175] width 113 height 30
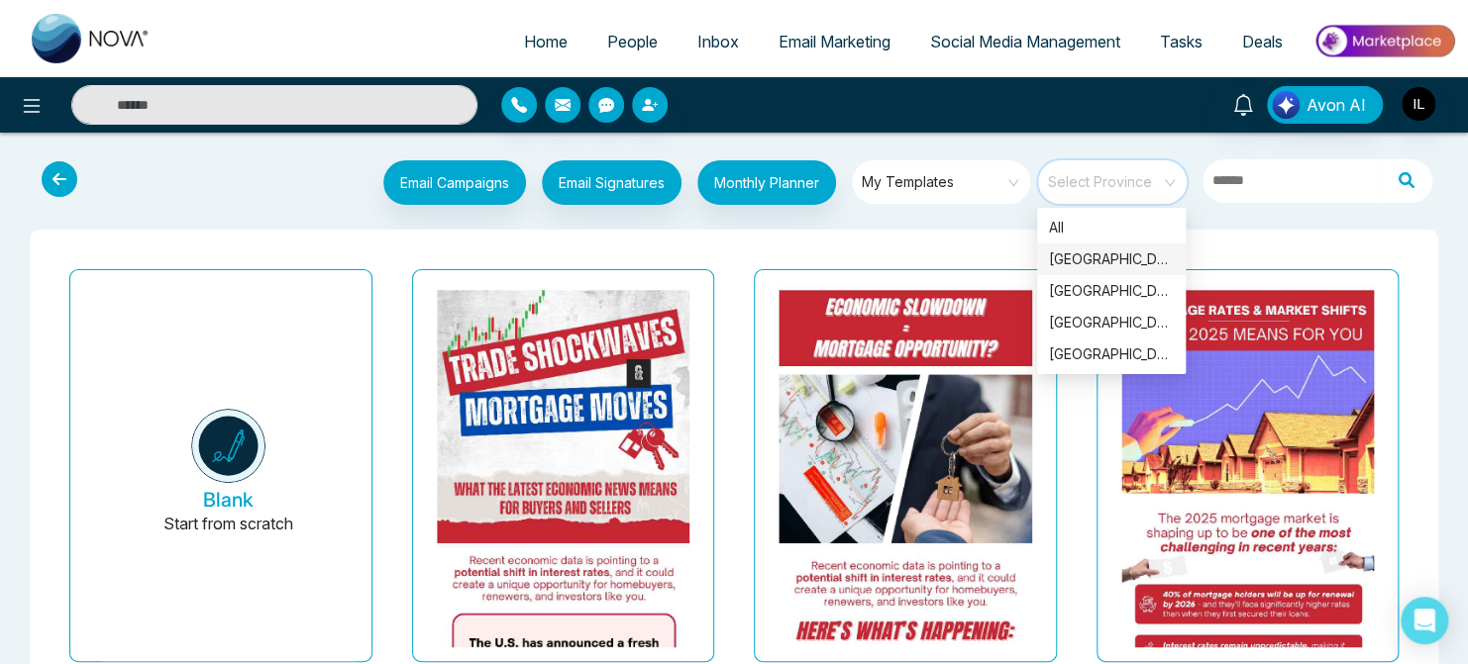
click at [732, 267] on div "Trade Shockwaves & Mortgage Moves Last updated: [DATE]" at bounding box center [563, 503] width 343 height 484
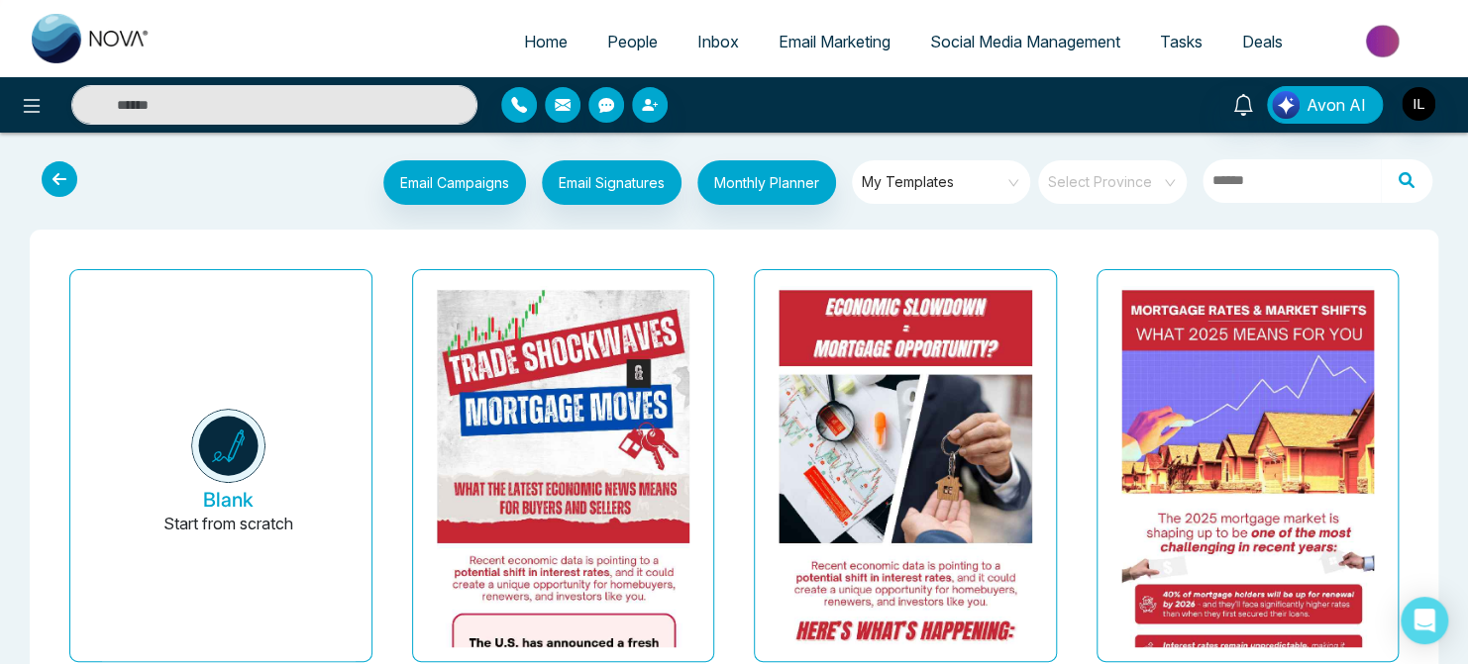
click at [1112, 182] on input "search" at bounding box center [1105, 175] width 113 height 30
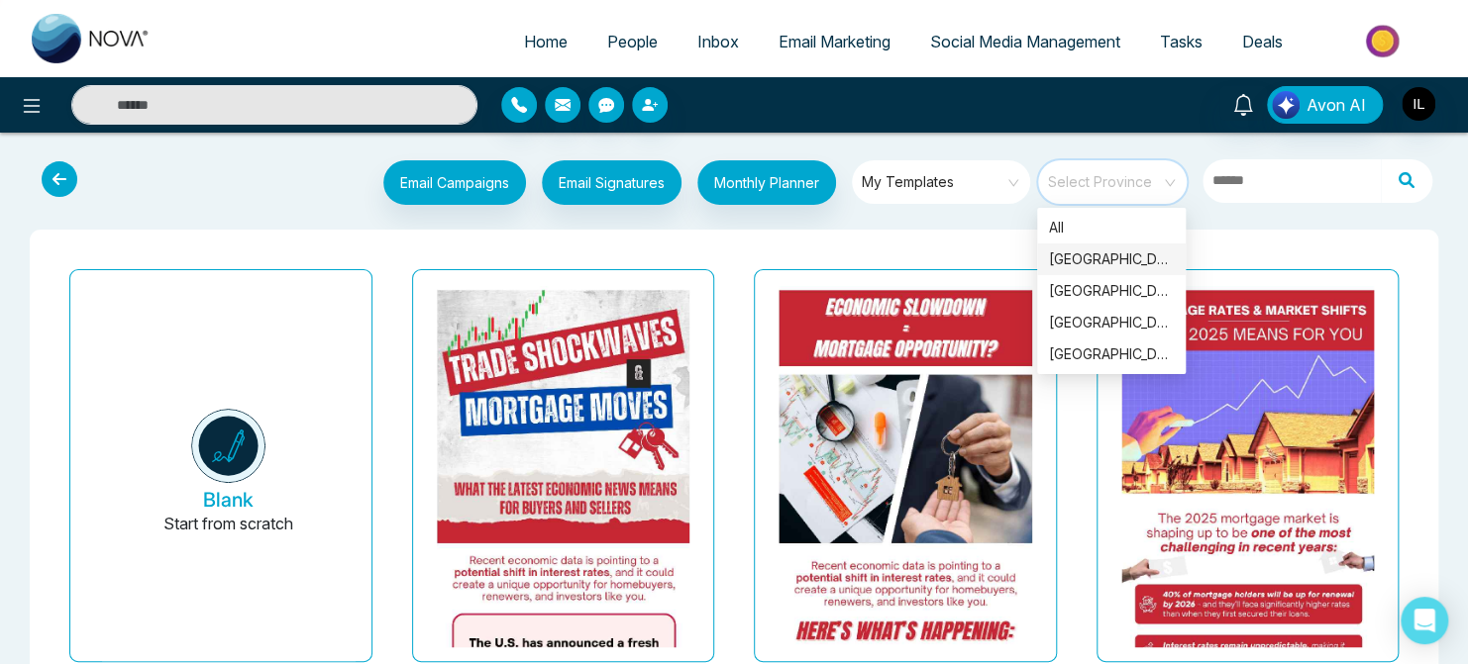
click at [1097, 254] on div "[GEOGRAPHIC_DATA]" at bounding box center [1111, 260] width 125 height 22
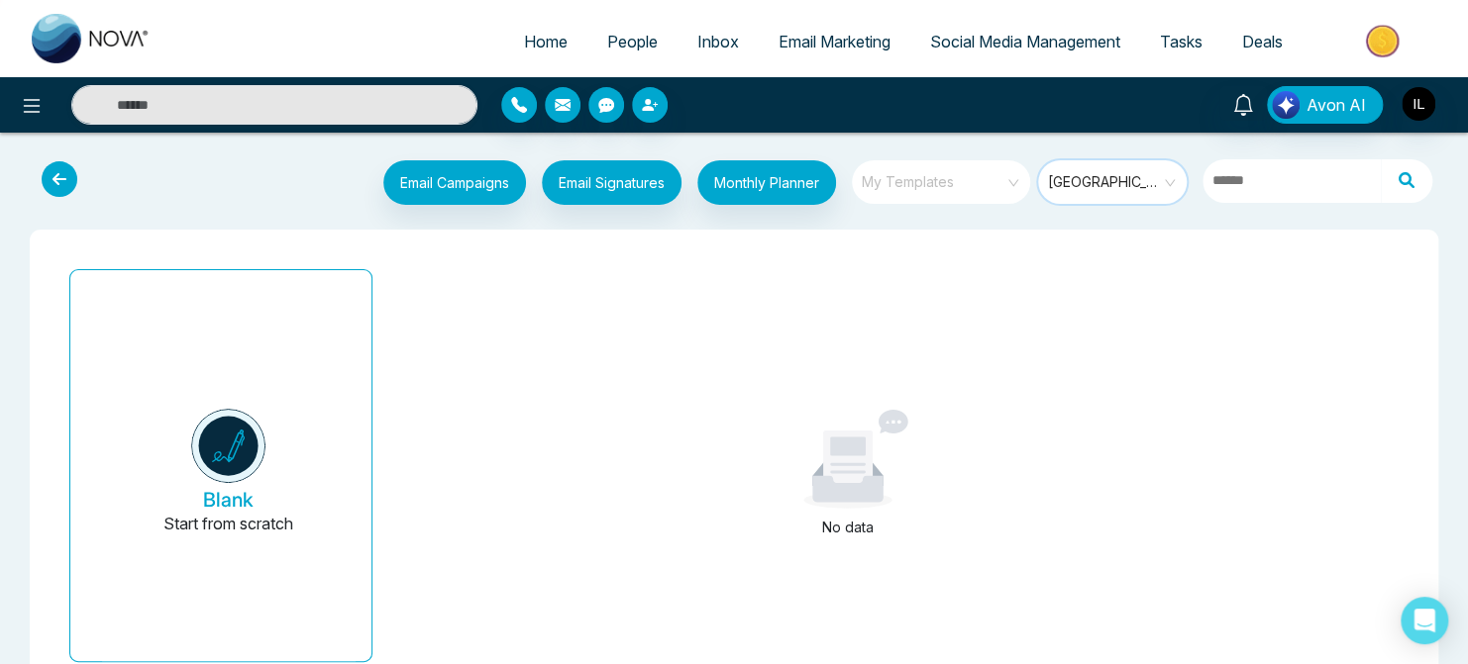
click at [991, 177] on span "My Templates" at bounding box center [942, 182] width 161 height 30
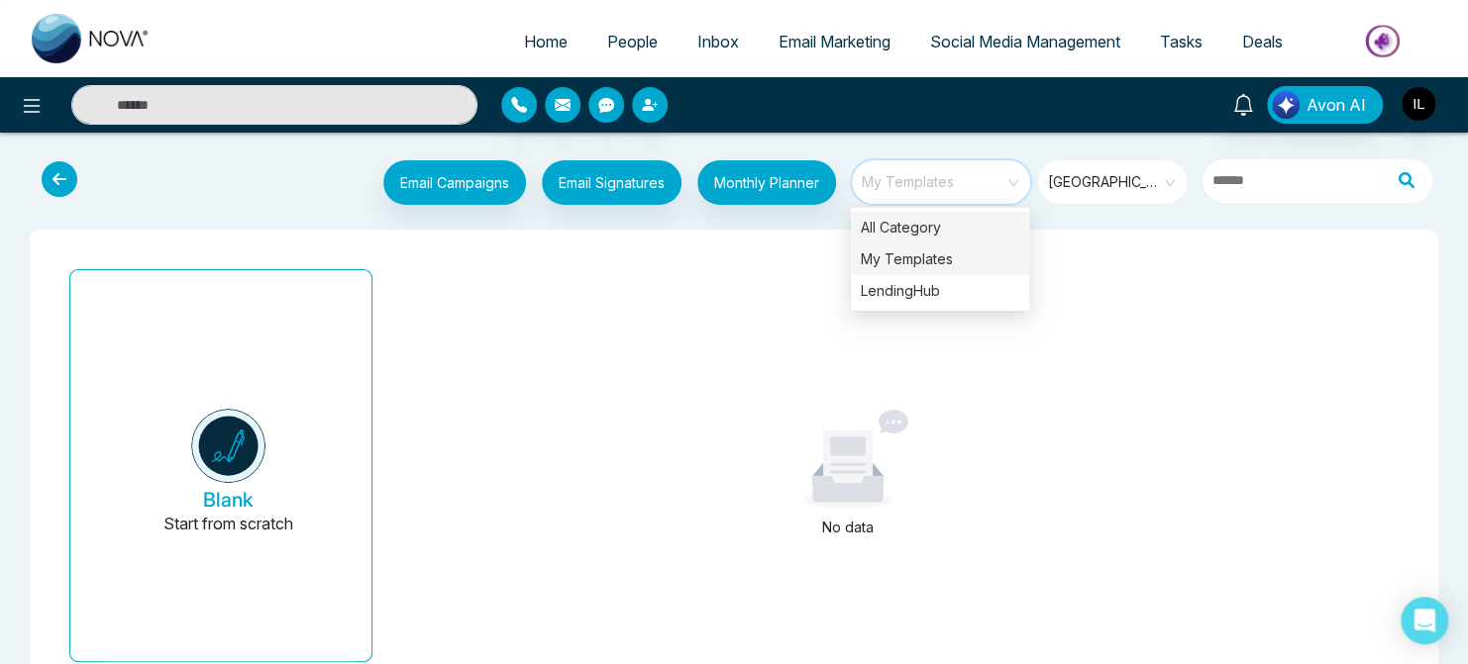
click at [922, 231] on div "All Category" at bounding box center [940, 228] width 178 height 32
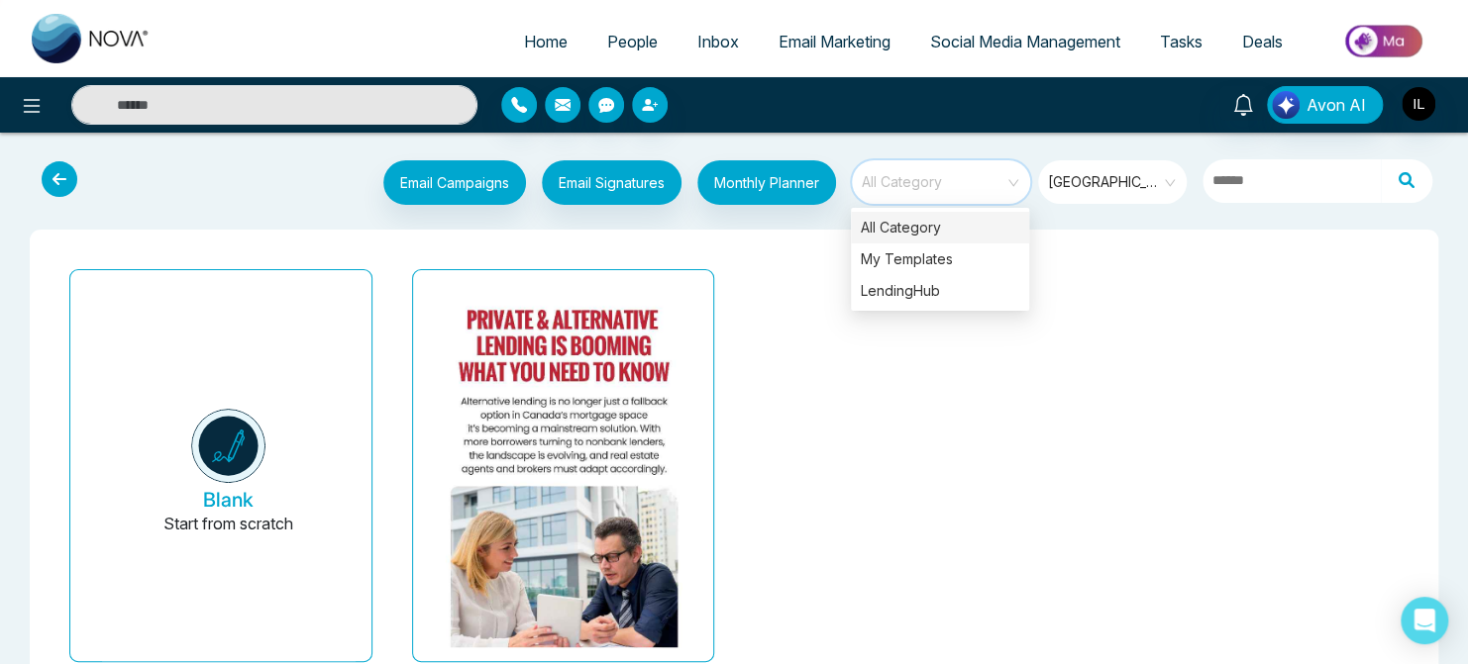
click at [745, 251] on div "Blank Start from scratch Private & Alternative Lending Is Booming – What You Ne…" at bounding box center [734, 504] width 1376 height 516
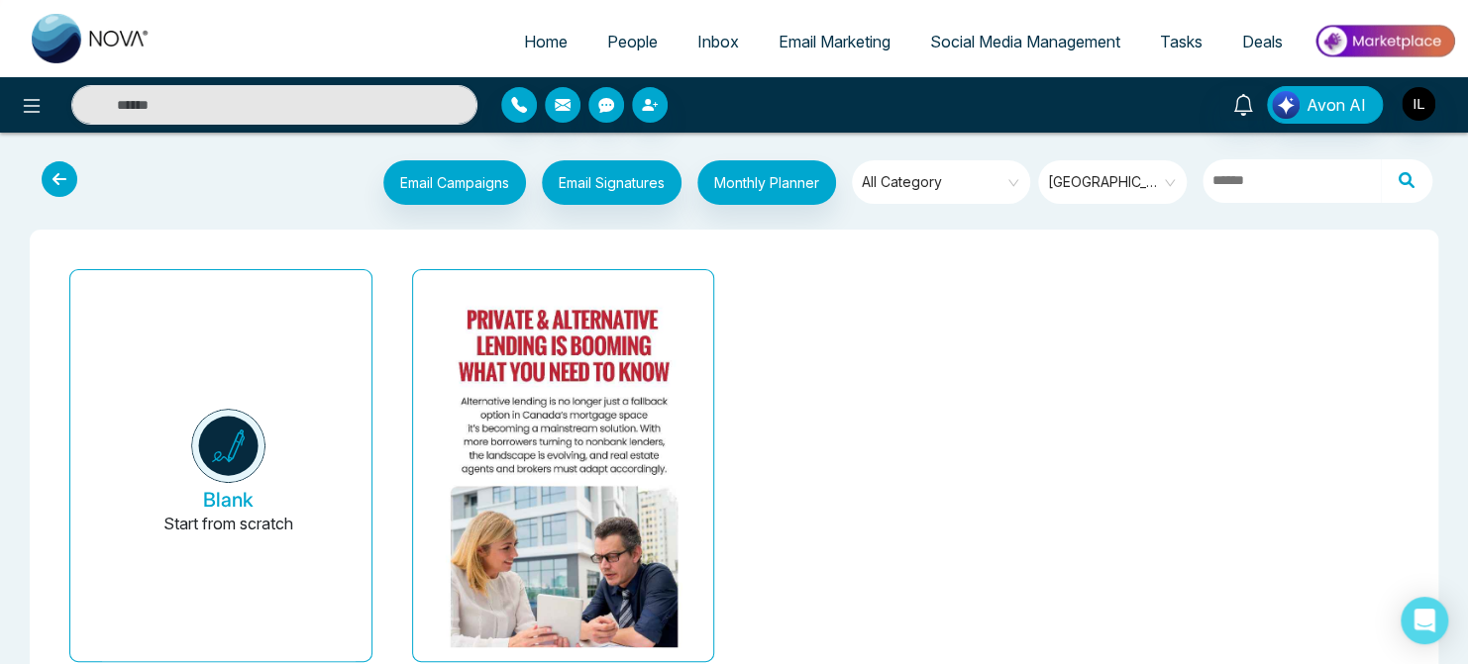
click at [140, 219] on div "Email Campaigns Start from scratch? View my campaigns Email Signatures Monthly …" at bounding box center [734, 185] width 1468 height 73
click at [63, 172] on icon at bounding box center [60, 179] width 36 height 36
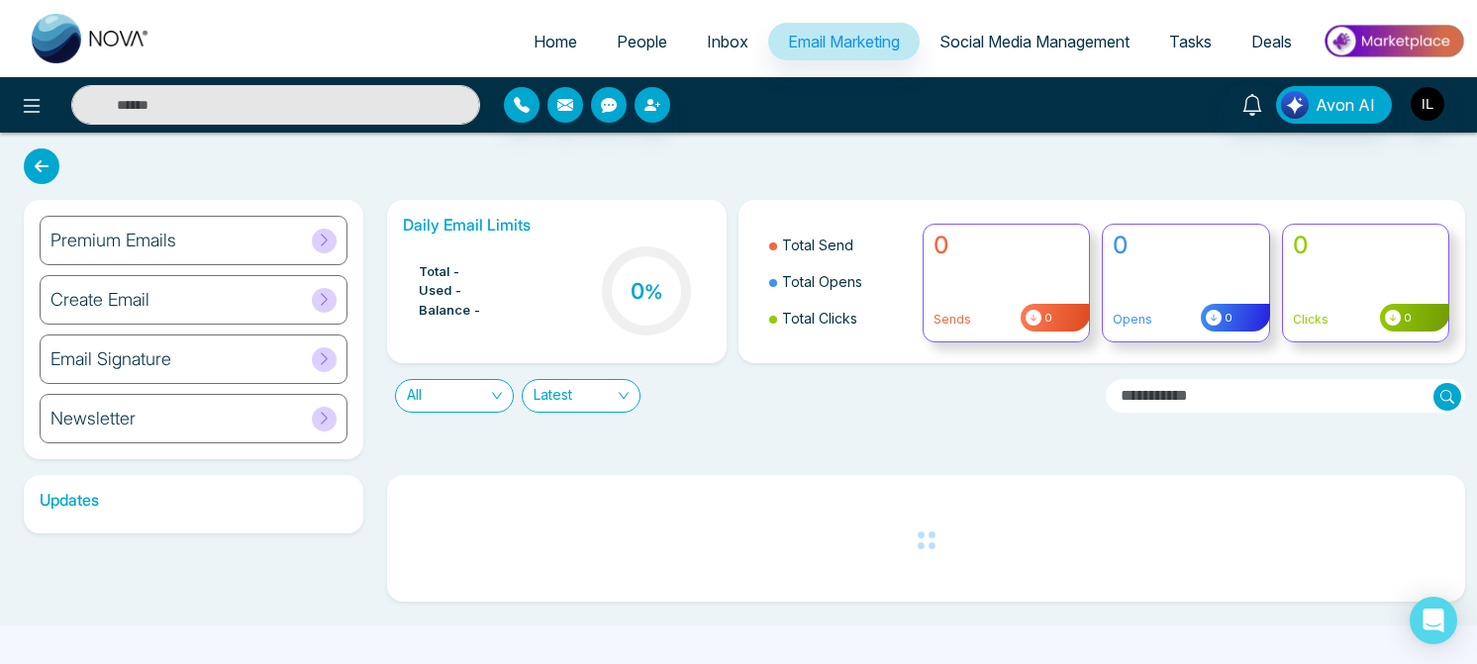
click at [329, 244] on icon at bounding box center [324, 240] width 15 height 15
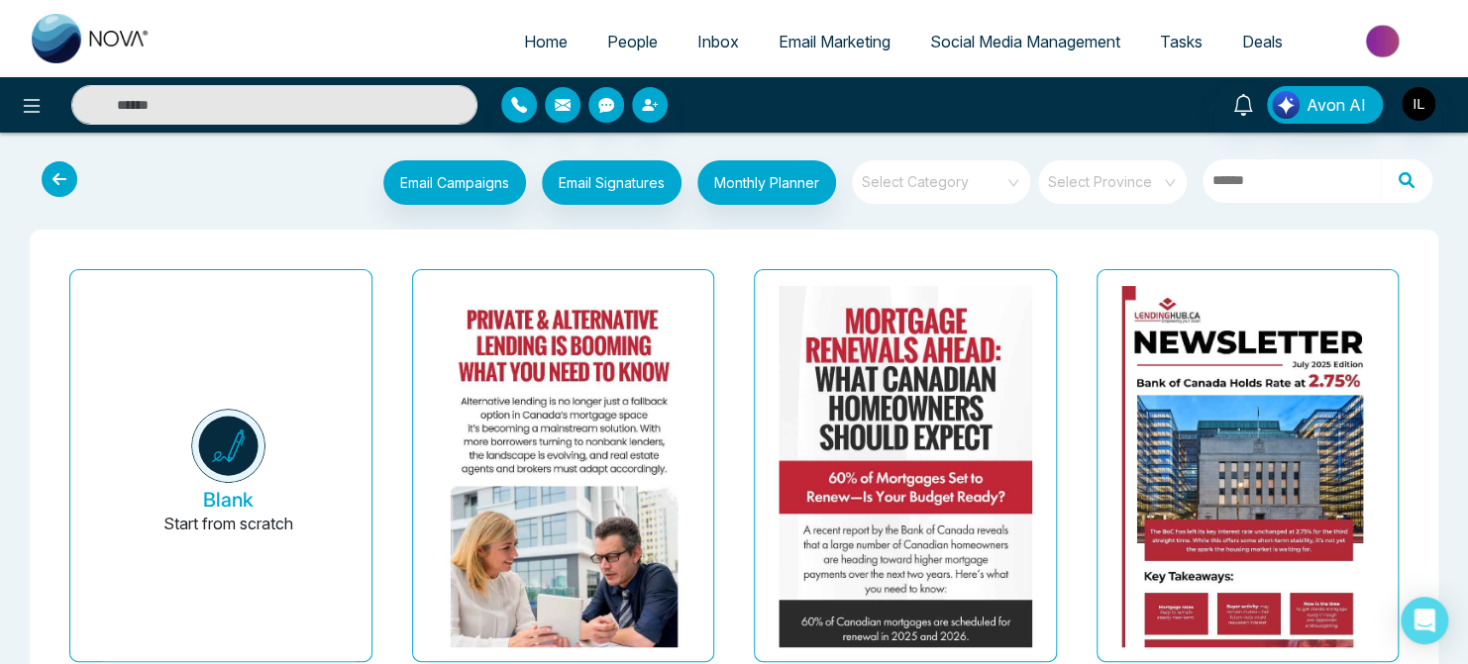
click at [737, 301] on div "Mortgage Renewals Ahead: What [DEMOGRAPHIC_DATA] Homeowners Should Expect Last …" at bounding box center [905, 503] width 343 height 484
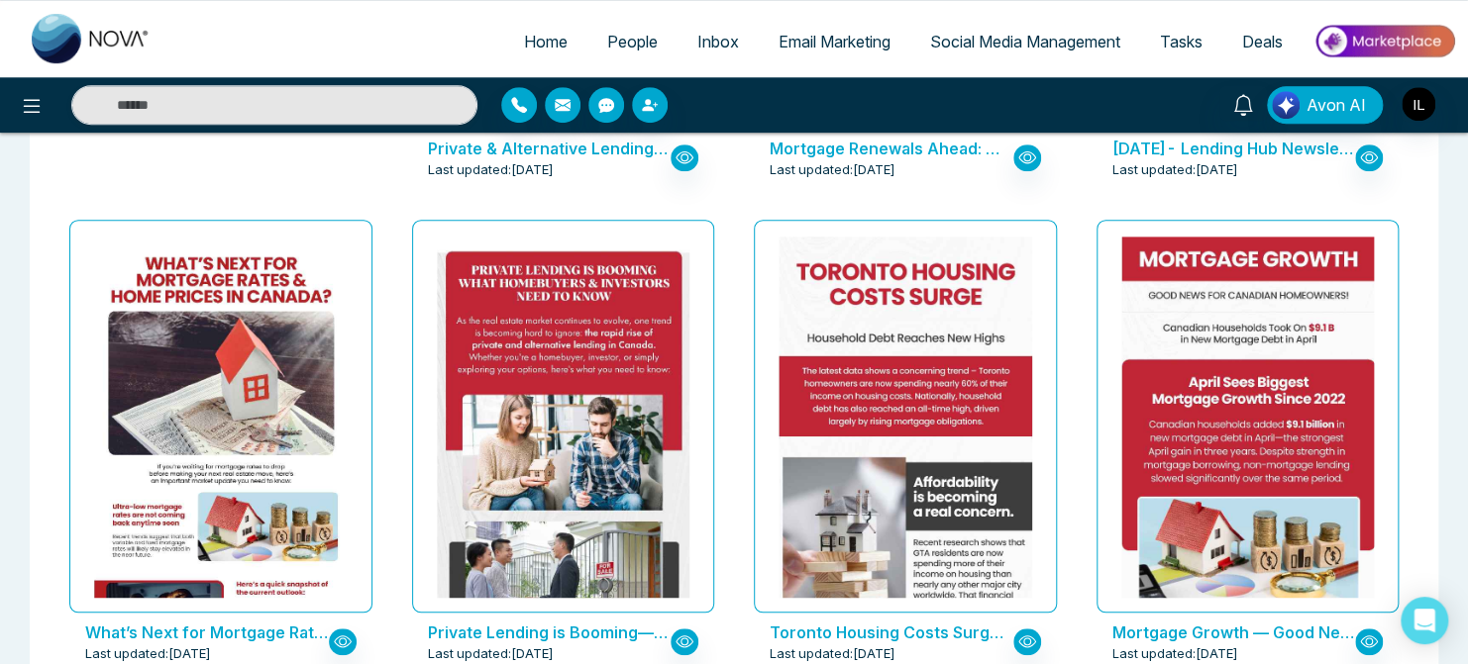
scroll to position [538, 0]
